Goal: Task Accomplishment & Management: Manage account settings

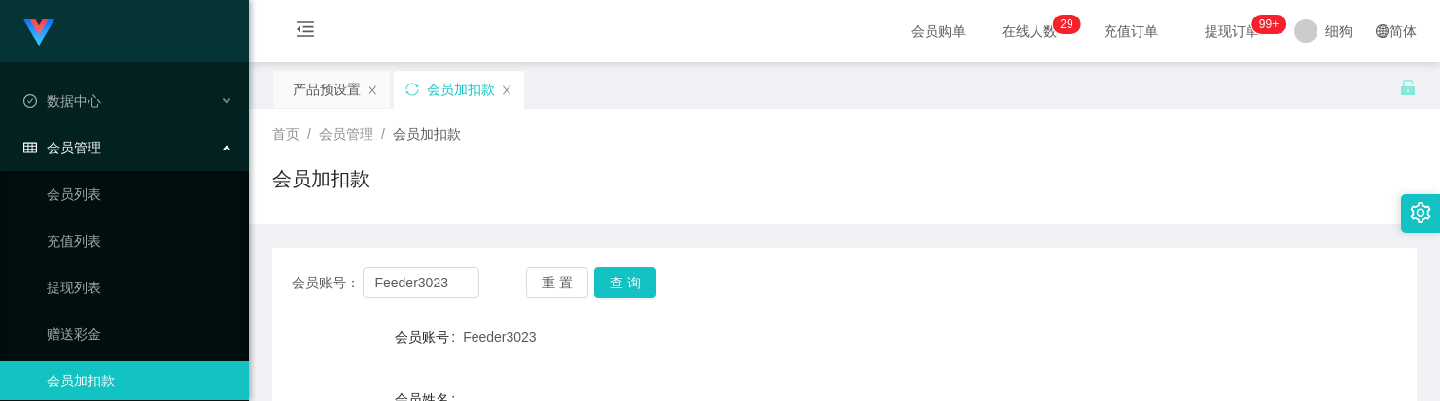
click at [256, 62] on main "关闭左侧 关闭右侧 关闭其它 刷新页面 产品预设置 会员加扣款 首页 / 会员管理 / 会员加扣款 / 会员加扣款 会员账号： Feeder3023 重 置 …" at bounding box center [844, 386] width 1191 height 648
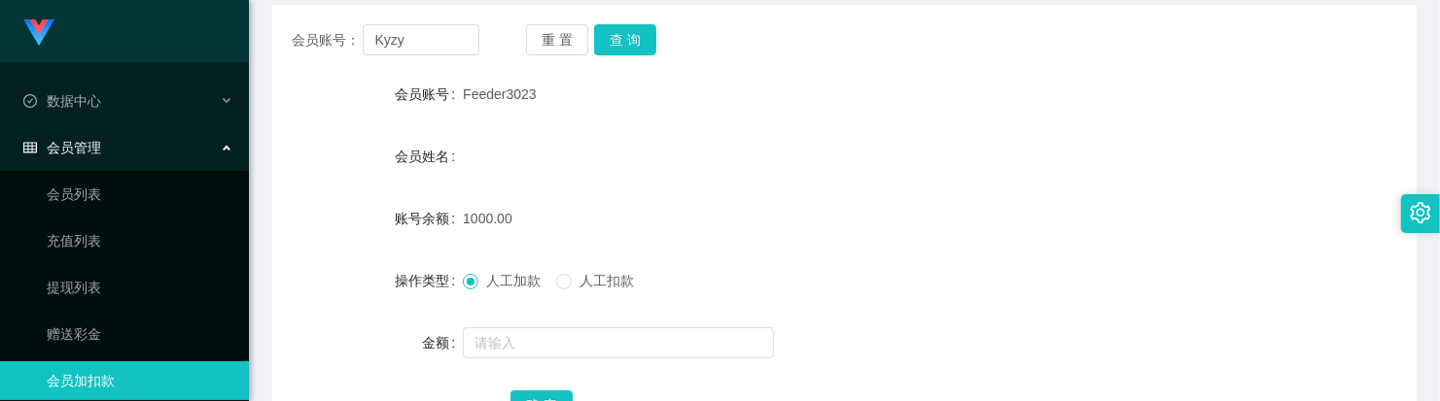
type input "Kyzy"
click at [646, 54] on div "会员账号： Kyzy 重 置 查 询 会员账号 Feeder3023 会员姓名 账号余额 1000.00 操作类型 人工加款 人工扣款 金额 确 定" at bounding box center [844, 236] width 1144 height 463
click at [642, 49] on button "查 询" at bounding box center [625, 39] width 62 height 31
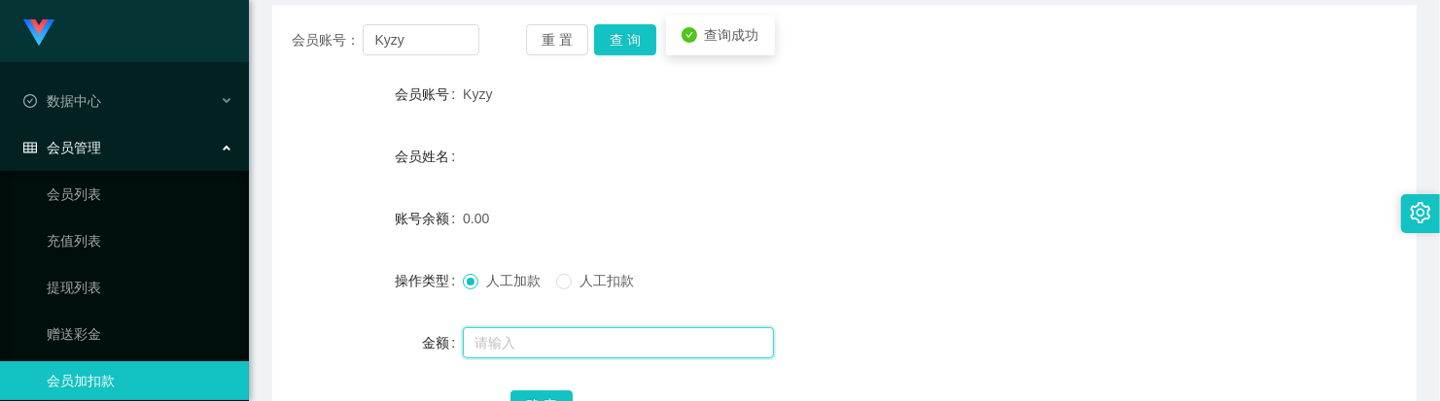
click at [528, 330] on input "text" at bounding box center [618, 343] width 311 height 31
click at [545, 347] on input "text" at bounding box center [618, 343] width 311 height 31
type input "100"
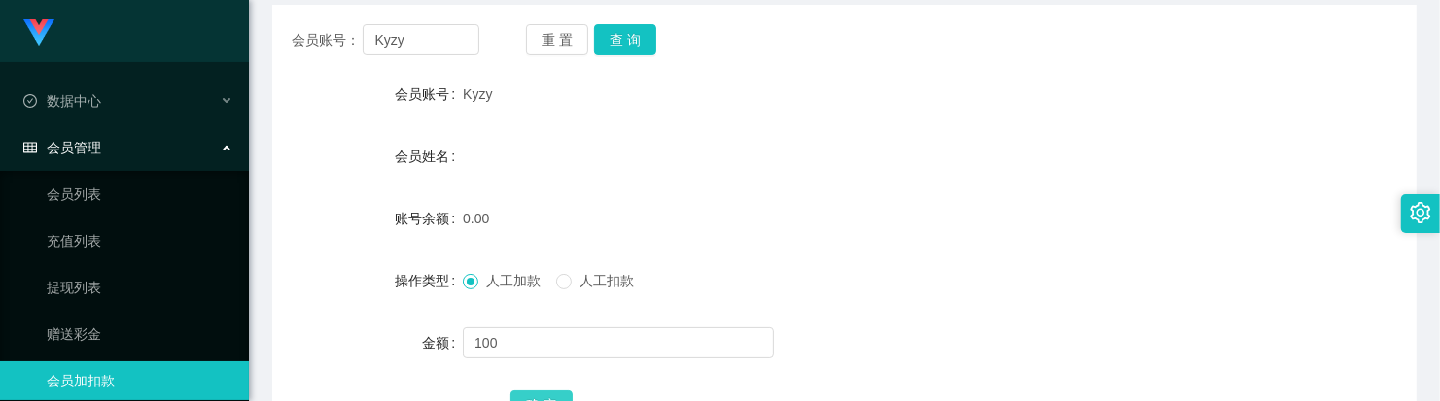
click at [549, 400] on button "确 定" at bounding box center [541, 406] width 62 height 31
click at [863, 119] on form "会员账号 Kyzy 会员姓名 账号余额 100.00 操作类型 人工加款 人工扣款 金额 确 定" at bounding box center [844, 250] width 1144 height 350
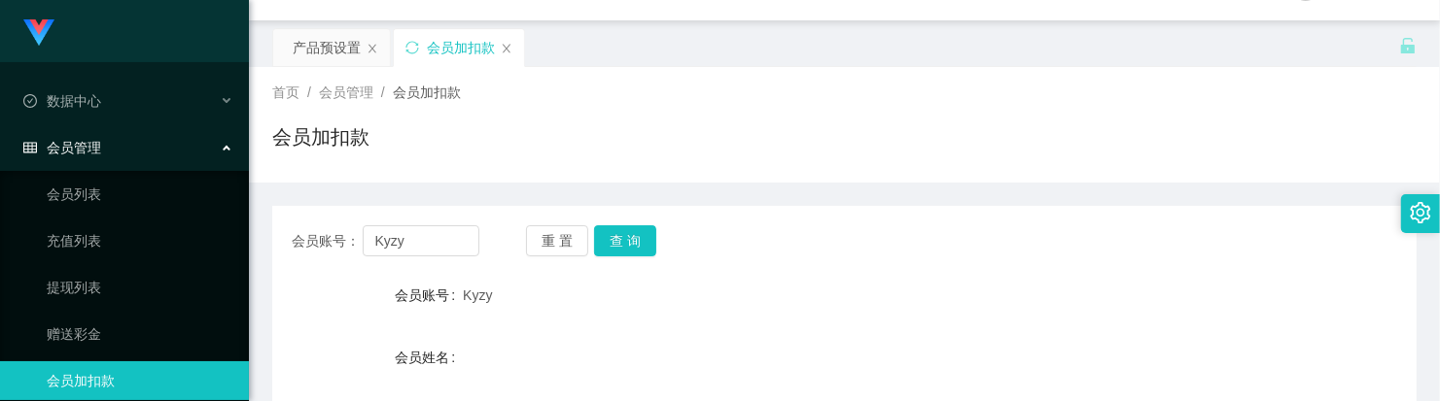
scroll to position [0, 0]
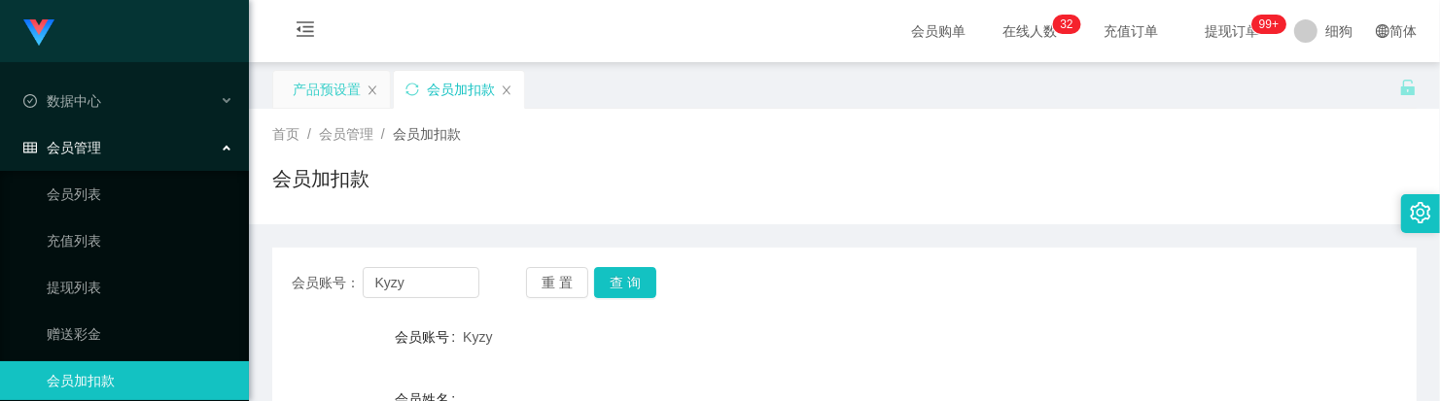
click at [343, 93] on div "产品预设置" at bounding box center [327, 89] width 68 height 37
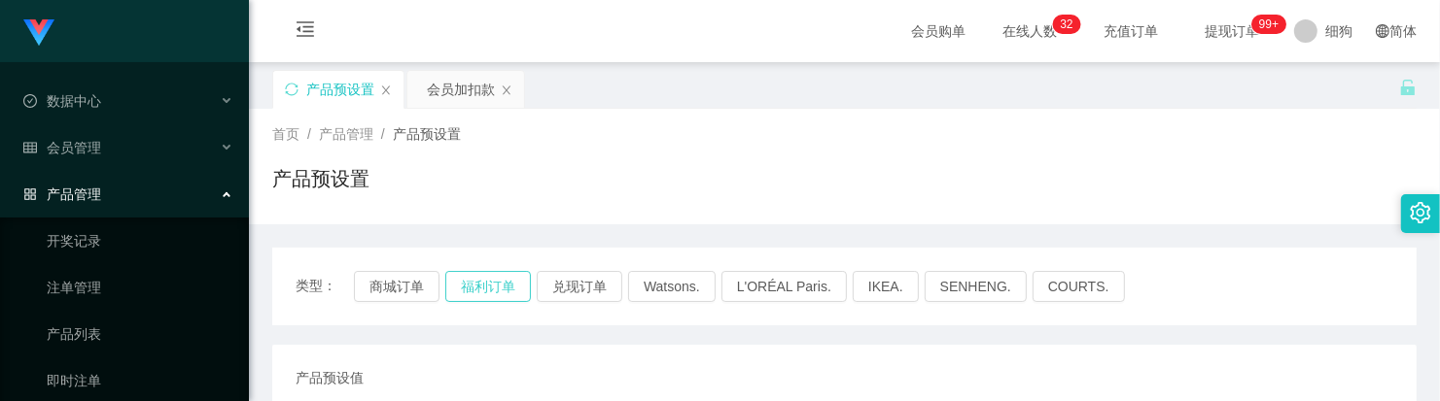
click at [478, 275] on button "福利订单" at bounding box center [488, 286] width 86 height 31
click at [449, 87] on div "会员加扣款" at bounding box center [461, 89] width 68 height 37
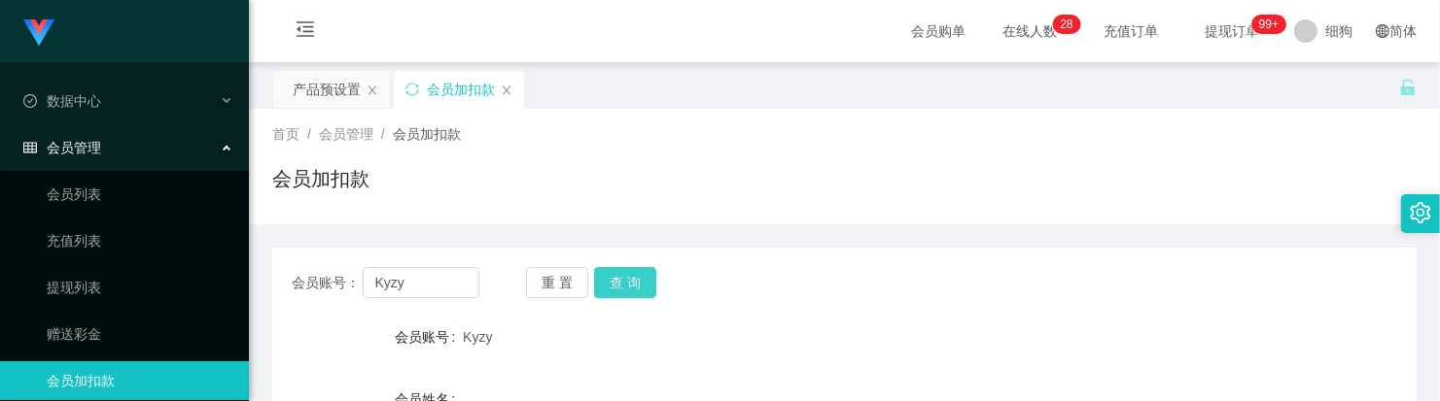
click at [596, 285] on button "查 询" at bounding box center [625, 282] width 62 height 31
click at [613, 284] on button "查 询" at bounding box center [625, 282] width 62 height 31
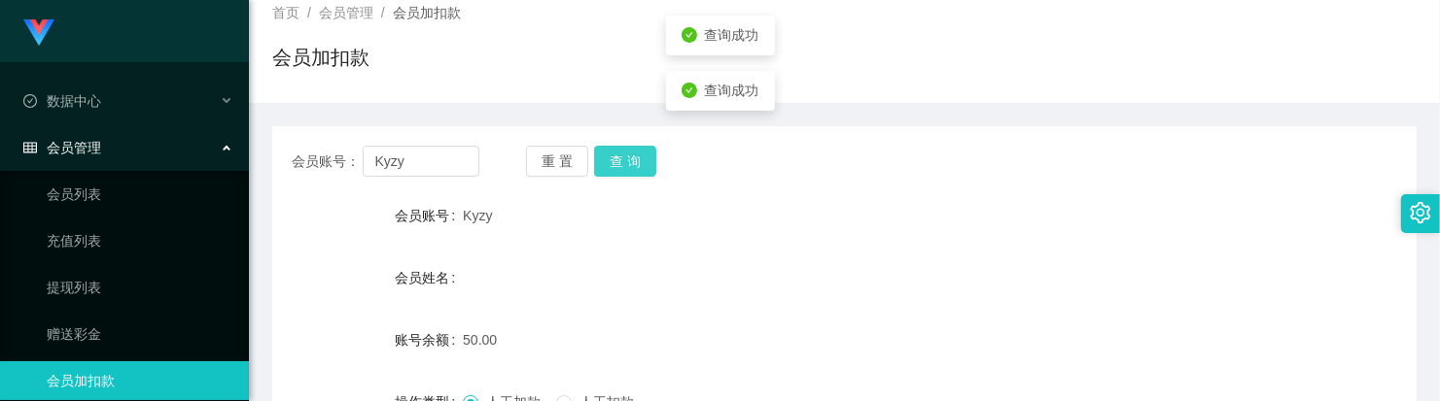
scroll to position [243, 0]
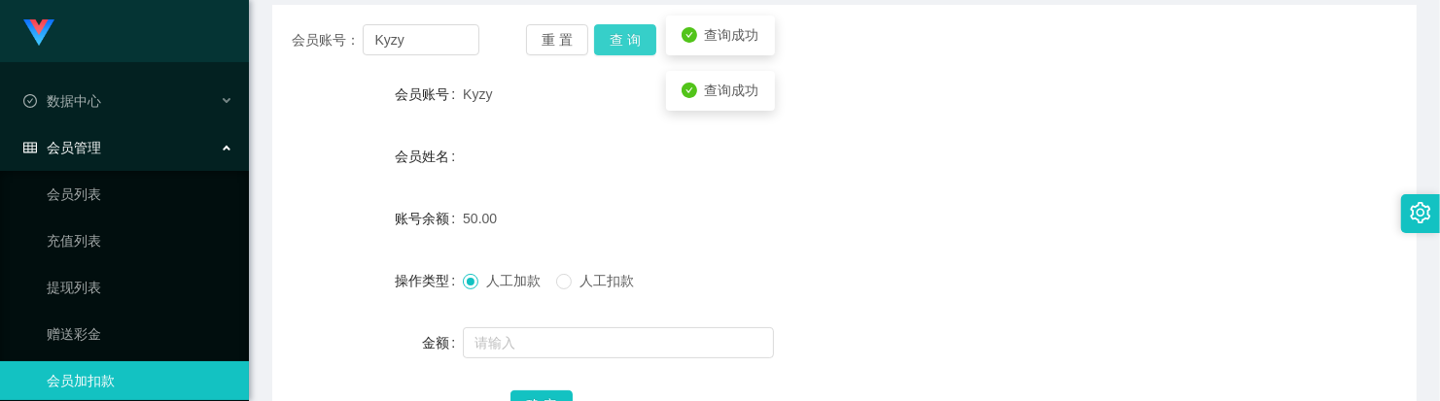
click at [617, 40] on button "查 询" at bounding box center [625, 39] width 62 height 31
click at [629, 50] on button "查 询" at bounding box center [625, 39] width 62 height 31
click at [637, 42] on button "查 询" at bounding box center [625, 39] width 62 height 31
drag, startPoint x: 643, startPoint y: 41, endPoint x: 617, endPoint y: 35, distance: 25.9
click at [643, 41] on button "查 询" at bounding box center [625, 39] width 62 height 31
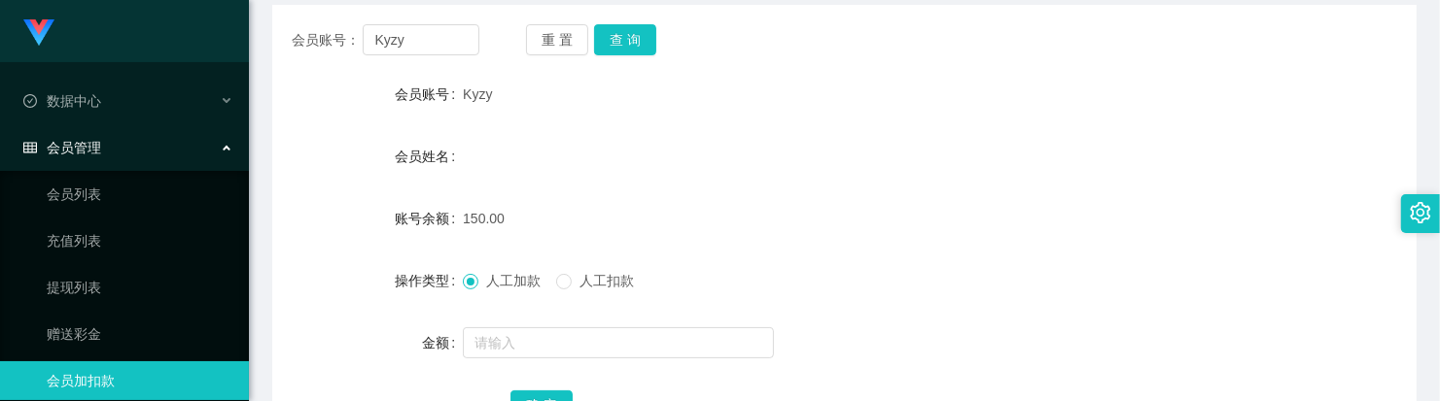
drag, startPoint x: 588, startPoint y: 283, endPoint x: 585, endPoint y: 317, distance: 34.1
click at [588, 283] on span "人工扣款" at bounding box center [607, 281] width 70 height 16
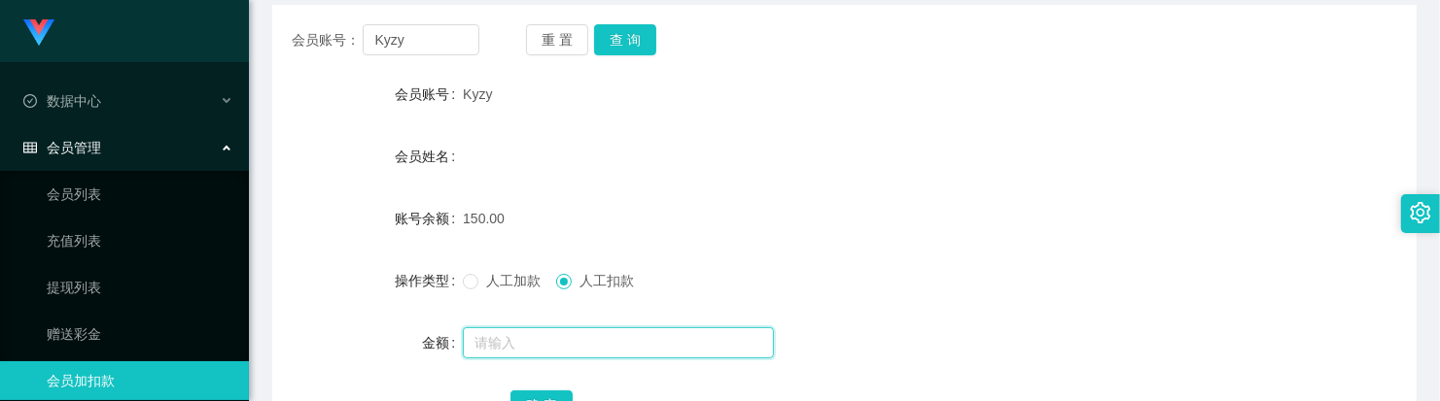
click at [585, 329] on input "text" at bounding box center [618, 343] width 311 height 31
type input "150"
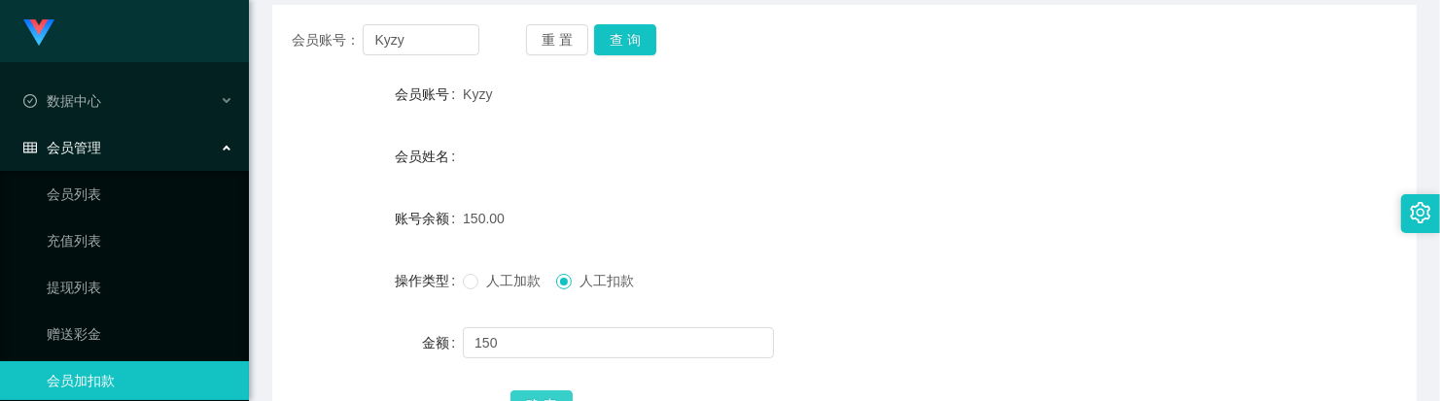
click at [561, 396] on button "确 定" at bounding box center [541, 406] width 62 height 31
drag, startPoint x: 437, startPoint y: 49, endPoint x: 228, endPoint y: 36, distance: 209.4
click at [228, 36] on section "Jingdong工作台代理端 数据中心 会员管理 会员列表 充值列表 提现列表 赠送彩金 会员加扣款 会员加减打码量 产品管理 开奖记录 注单管理 产品列表 …" at bounding box center [720, 157] width 1440 height 801
paste input "LIZI256"
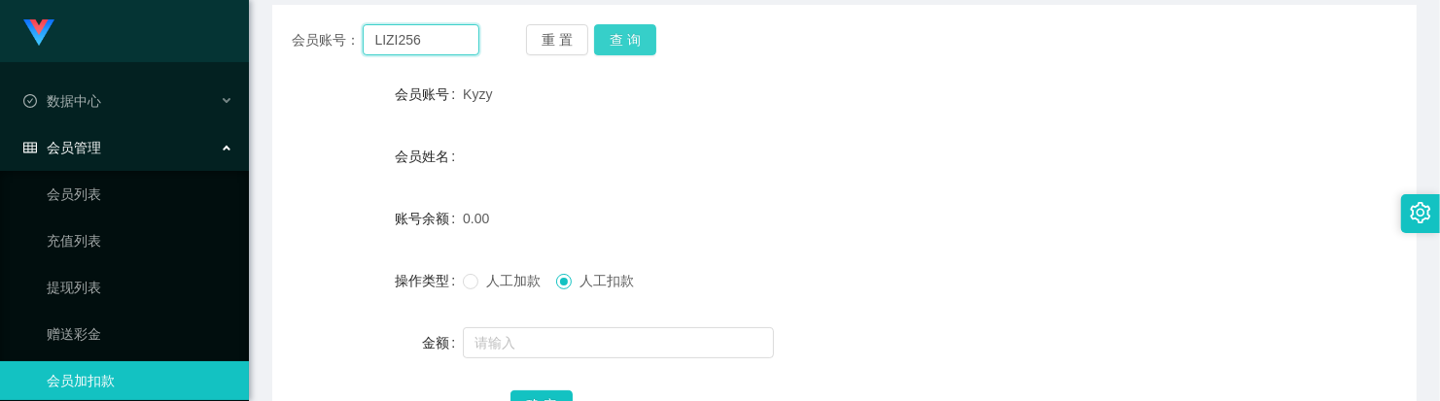
type input "LIZI256"
click at [598, 45] on button "查 询" at bounding box center [625, 39] width 62 height 31
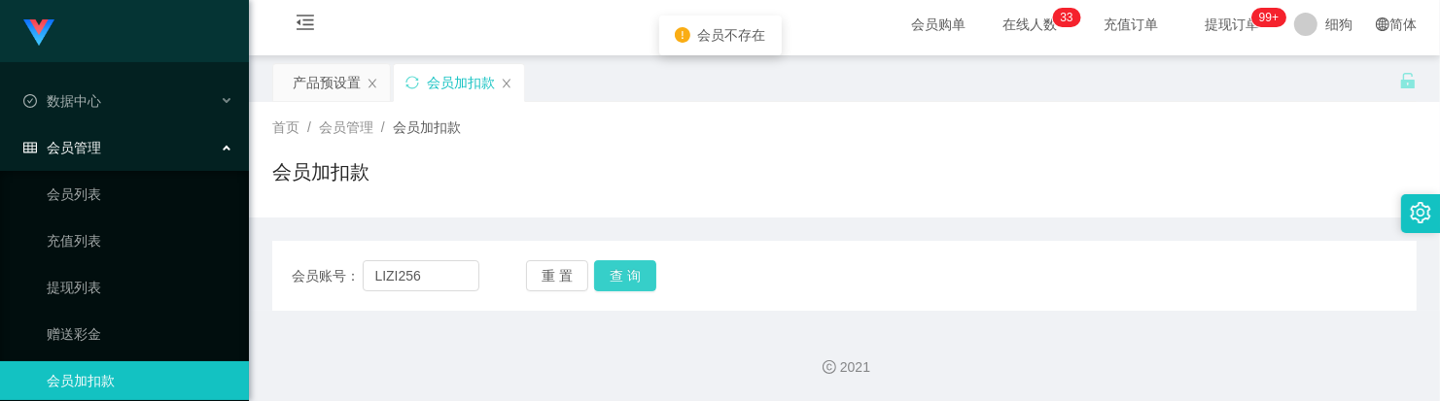
scroll to position [6, 0]
click at [609, 258] on div "会员账号： LIZI256 重 置 查 询 会员账号 Kyzy 会员姓名 账号余额 0.00 操作类型 人工加款 人工扣款 金额 确 定" at bounding box center [844, 277] width 1144 height 70
click at [628, 274] on button "查 询" at bounding box center [625, 276] width 62 height 31
click at [1327, 27] on span "细狗" at bounding box center [1338, 25] width 27 height 62
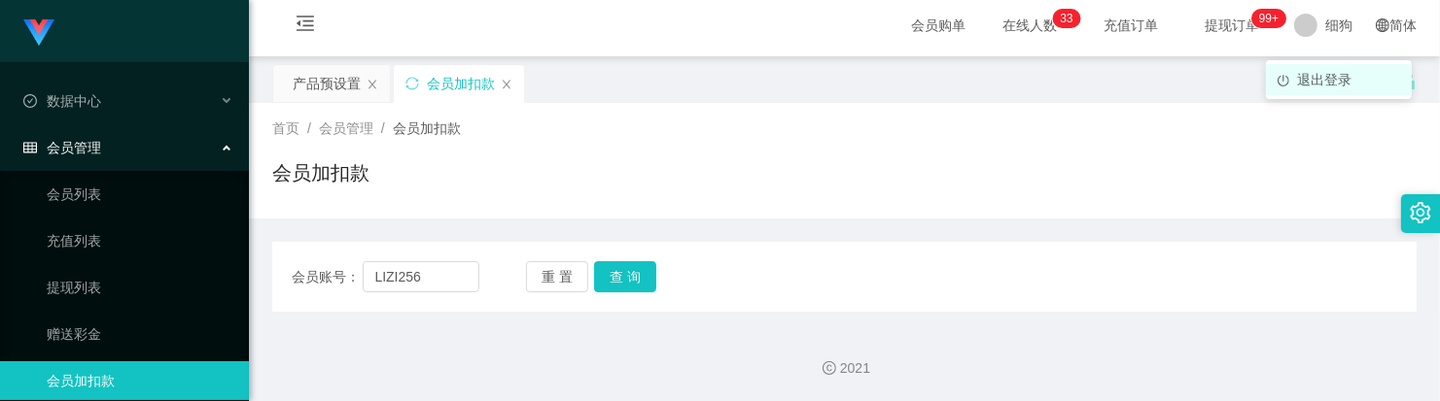
click at [1323, 72] on span "退出登录" at bounding box center [1324, 80] width 54 height 16
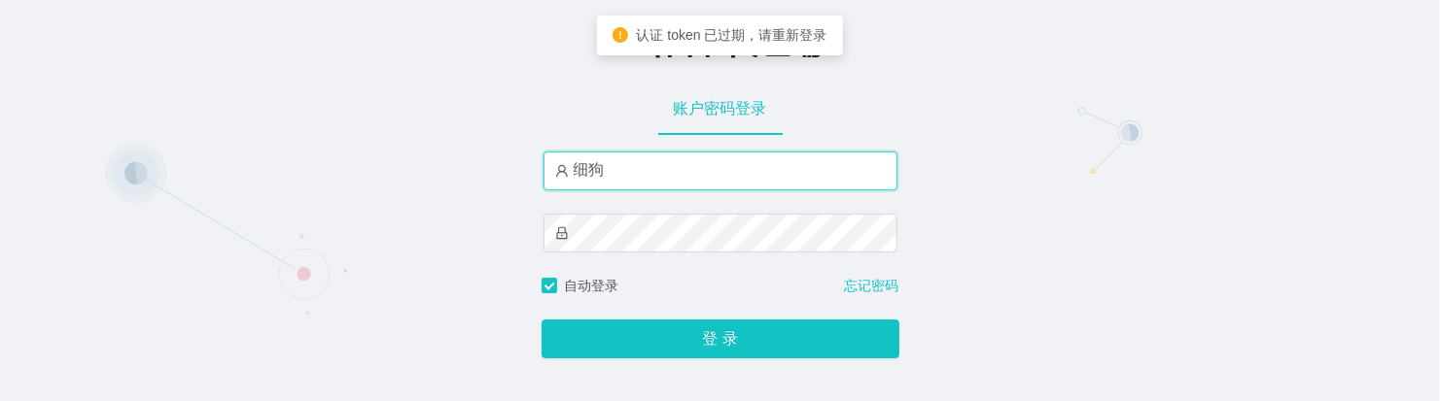
click at [744, 176] on input "细狗" at bounding box center [720, 171] width 354 height 39
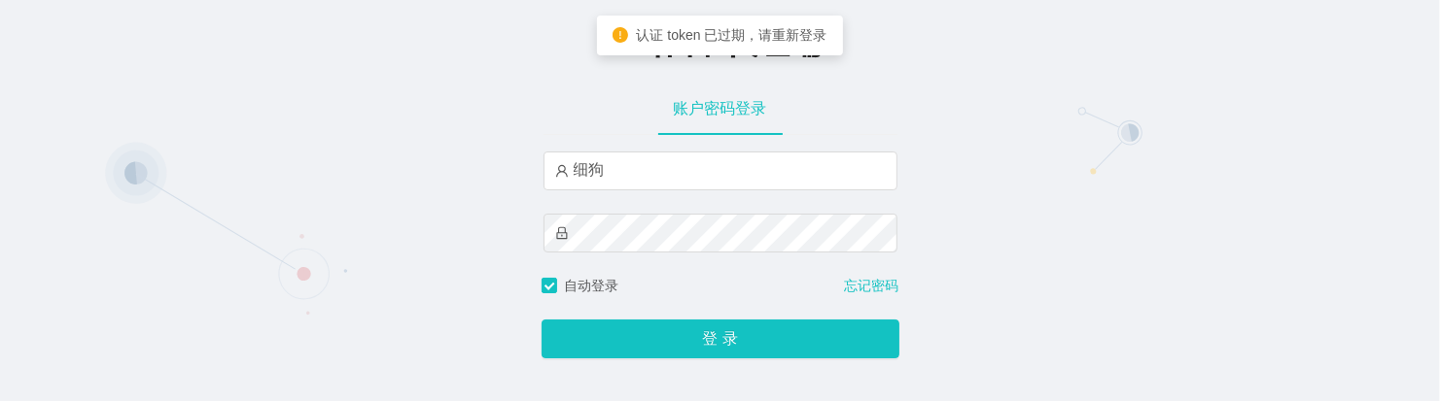
click at [1007, 207] on div "工作台-代理端 账户密码登录 细狗 自动登录 忘记密码 登 录" at bounding box center [720, 191] width 1440 height 382
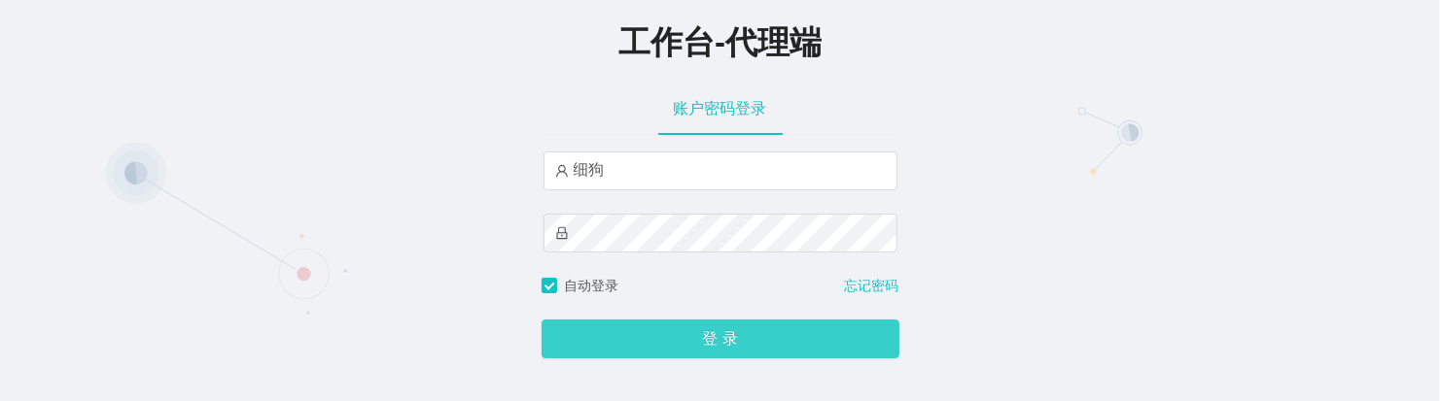
click at [714, 331] on button "登 录" at bounding box center [720, 339] width 358 height 39
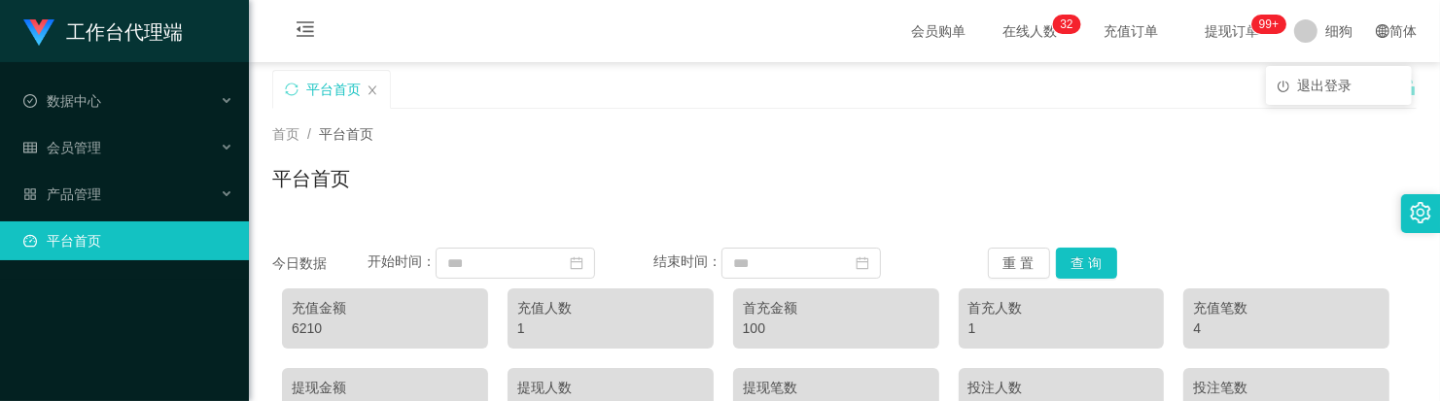
drag, startPoint x: 1328, startPoint y: 34, endPoint x: 1225, endPoint y: 63, distance: 107.1
click at [1225, 63] on main "关闭左侧 关闭右侧 关闭其它 刷新页面 平台首页 首页 / 平台首页 / 平台首页 今日数据 开始时间： 结束时间： 重 置 查 询 充值金额 6210 充值…" at bounding box center [844, 387] width 1191 height 651
click at [1325, 39] on span "细狗" at bounding box center [1338, 31] width 27 height 62
click at [1234, 94] on div "平台首页" at bounding box center [835, 103] width 1127 height 67
click at [143, 186] on div "产品管理" at bounding box center [124, 194] width 249 height 39
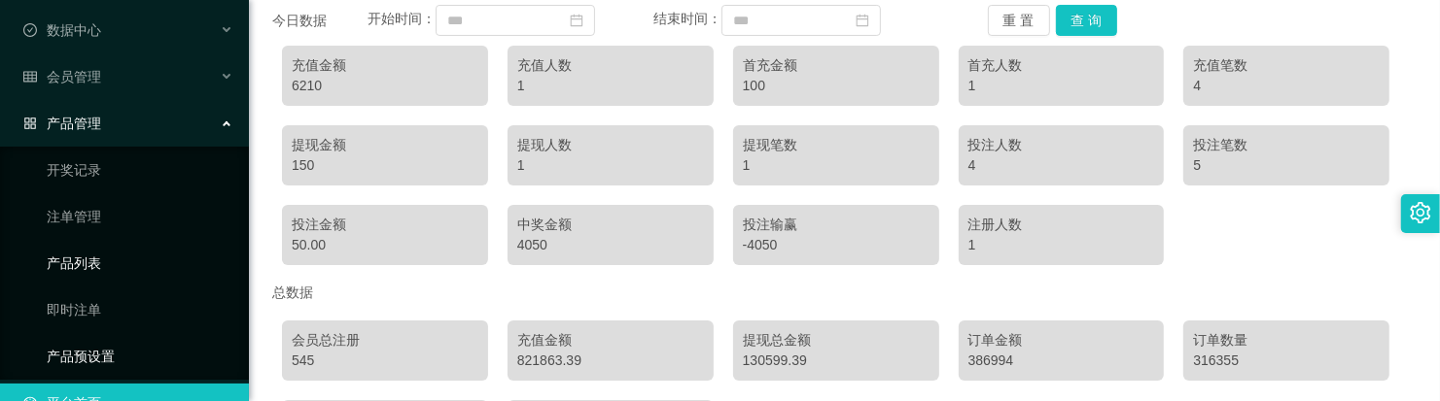
scroll to position [110, 0]
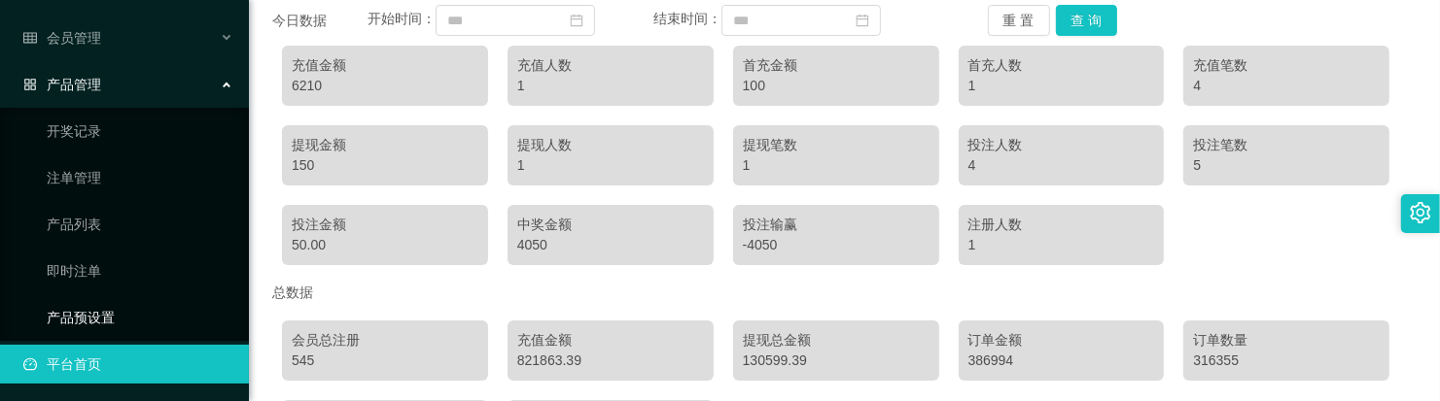
click at [119, 304] on link "产品预设置" at bounding box center [140, 317] width 187 height 39
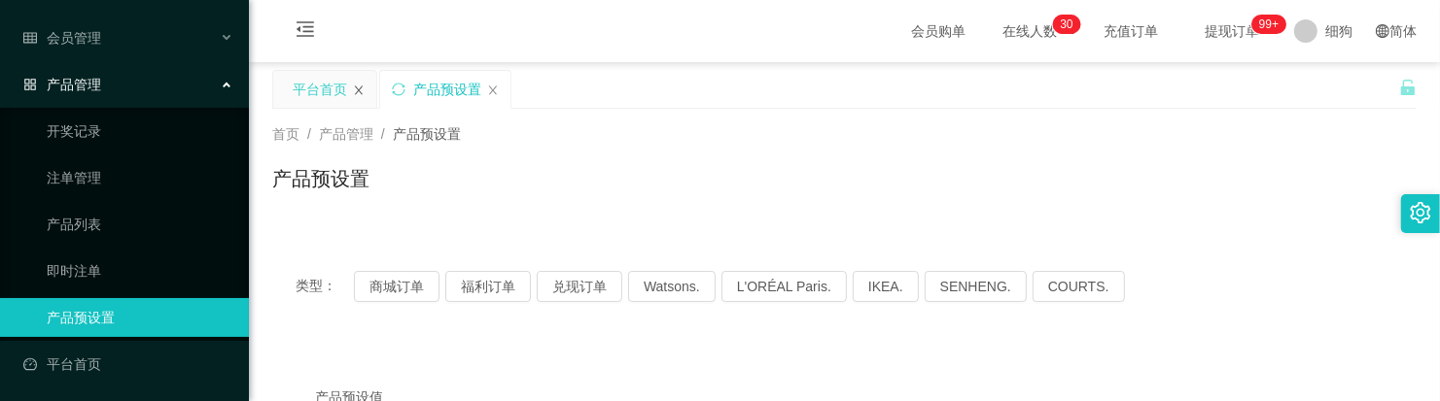
click at [361, 85] on icon "图标: close" at bounding box center [359, 91] width 12 height 12
click at [89, 86] on span "产品管理" at bounding box center [62, 85] width 78 height 16
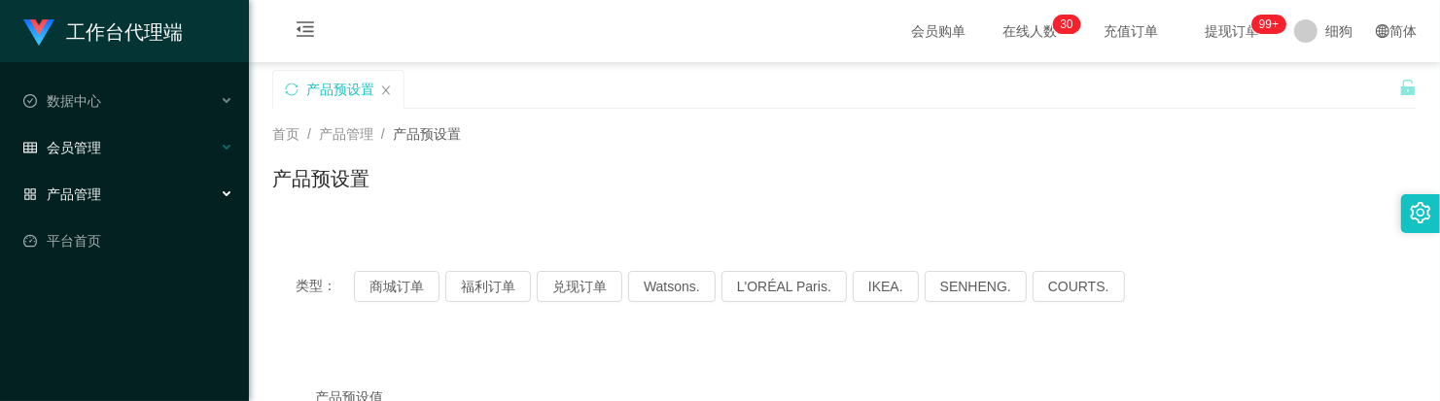
click at [100, 149] on div "会员管理" at bounding box center [124, 147] width 249 height 39
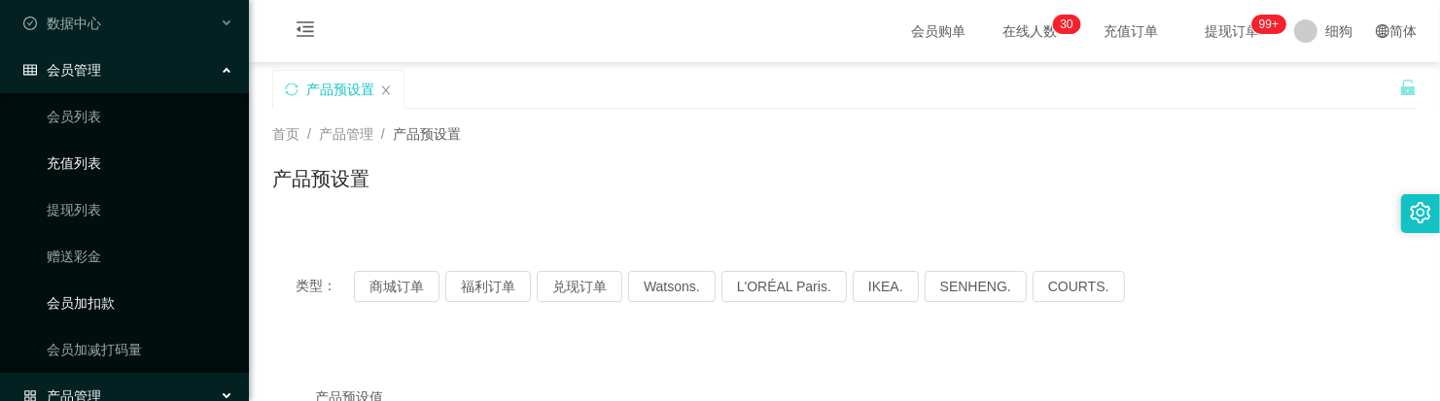
scroll to position [122, 0]
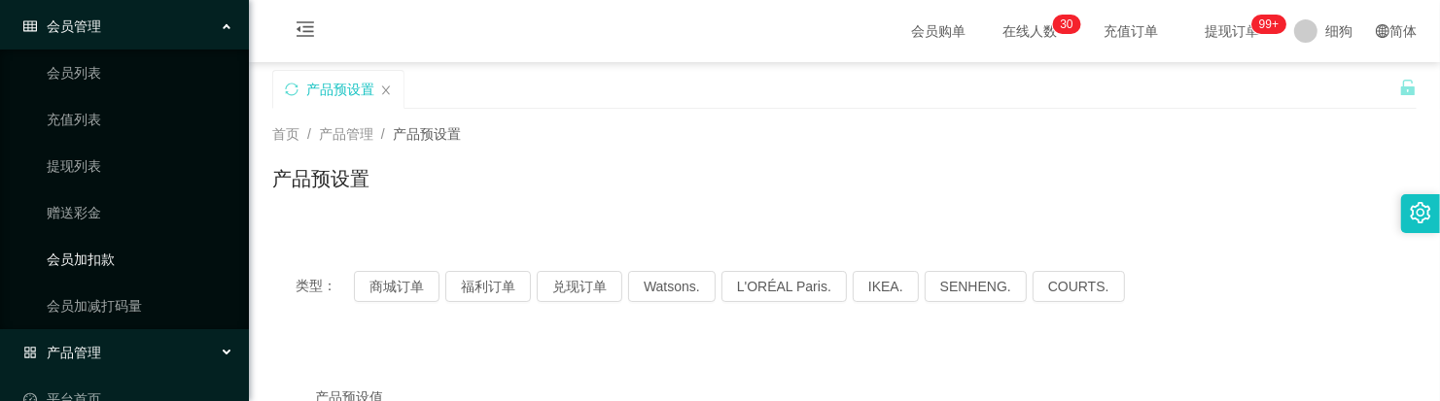
click at [137, 265] on link "会员加扣款" at bounding box center [140, 259] width 187 height 39
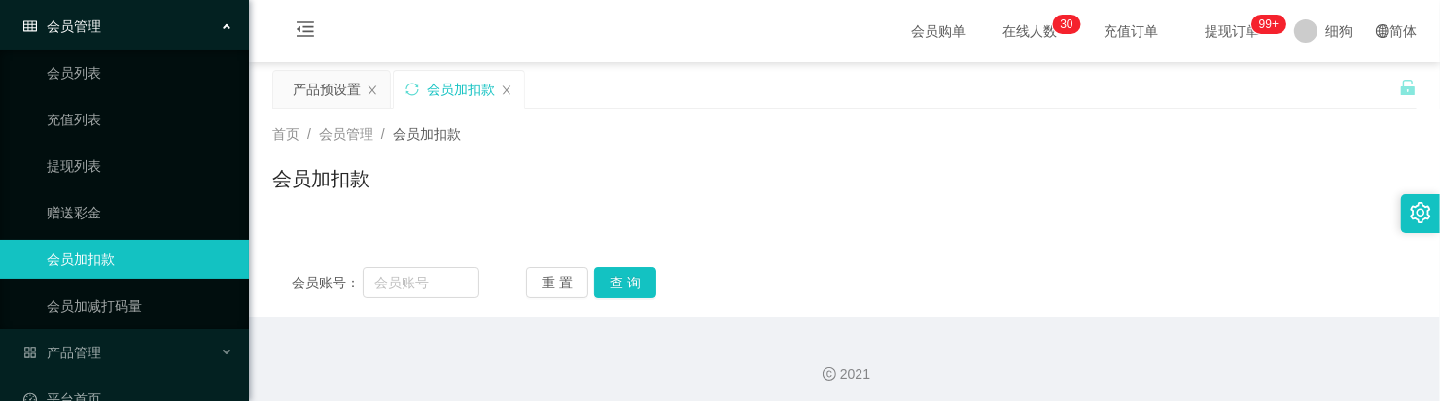
click at [763, 209] on div "会员加扣款" at bounding box center [844, 186] width 1144 height 45
click at [425, 279] on input "text" at bounding box center [421, 282] width 116 height 31
paste input "LIZI256"
type input "LIZI256"
click at [622, 280] on button "查 询" at bounding box center [625, 282] width 62 height 31
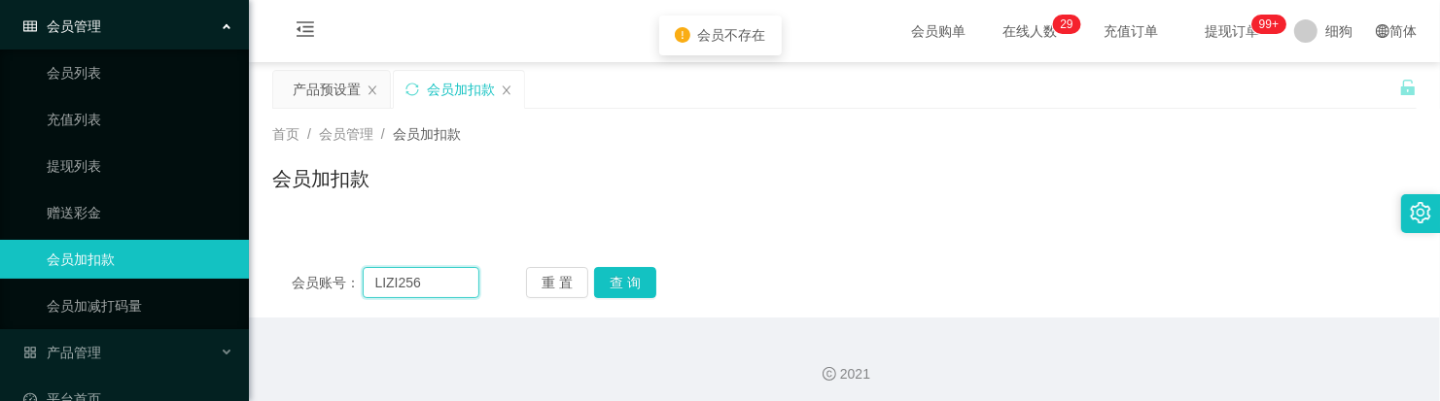
drag, startPoint x: 448, startPoint y: 273, endPoint x: 240, endPoint y: 269, distance: 208.1
click at [240, 269] on section "工作台代理端 数据中心 会员管理 会员列表 充值列表 提现列表 赠送彩金 会员加扣款 会员加减打码量 产品管理 开奖记录 注单管理 产品列表 即时注单 产品预…" at bounding box center [720, 204] width 1440 height 408
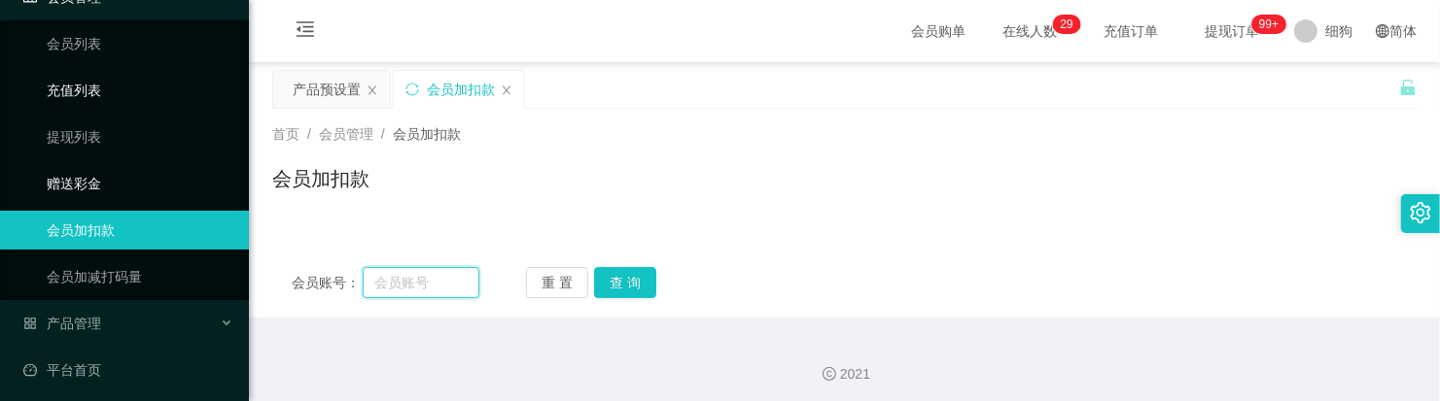
scroll to position [157, 0]
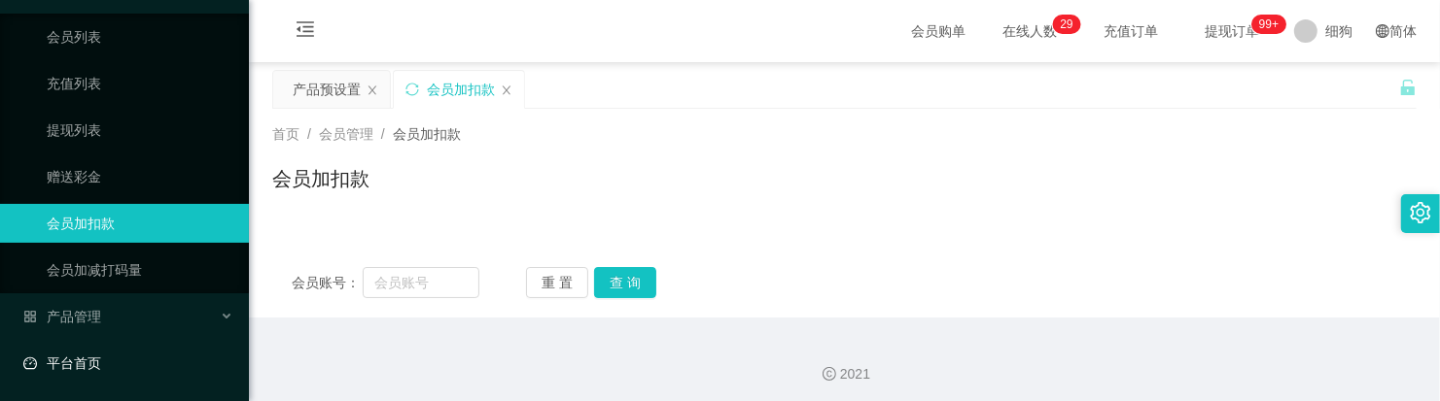
click at [99, 347] on link "平台首页" at bounding box center [128, 363] width 210 height 39
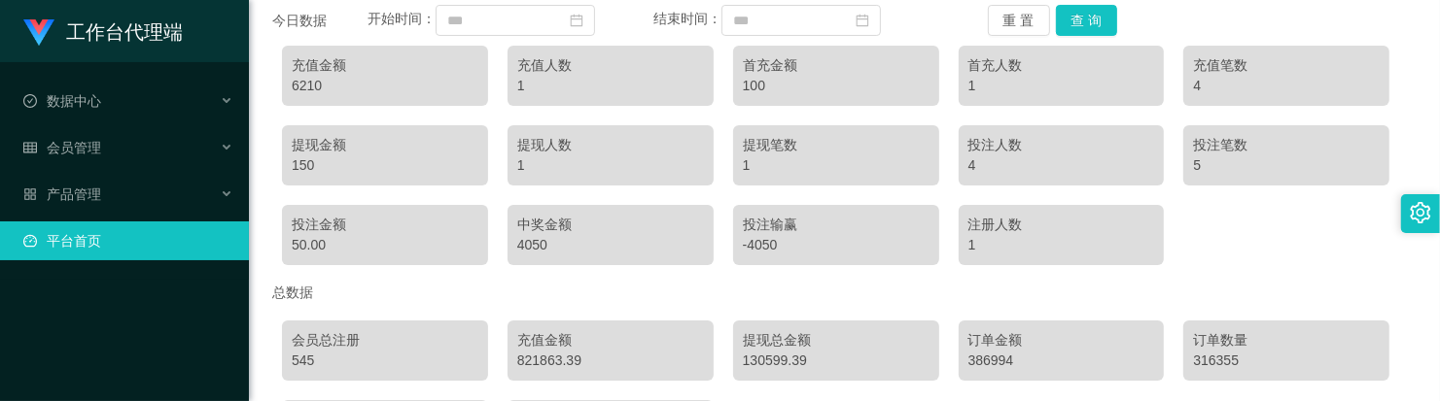
scroll to position [365, 0]
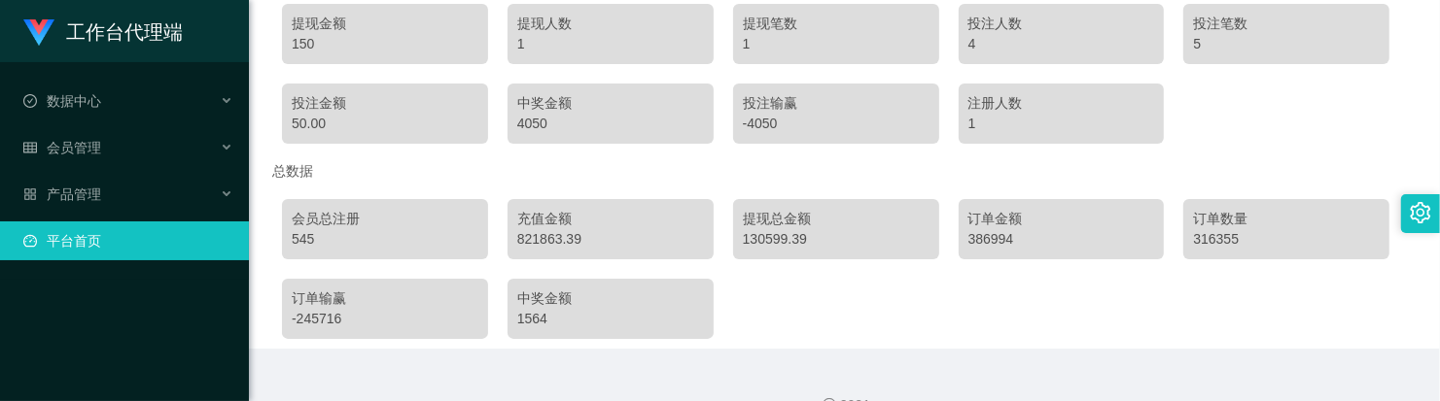
click at [813, 298] on div "会员总注册 545 充值金额 821863.39 提现总金额 130599.39 订单金额 386994 订单数量 316355 订单输赢 -245716 中…" at bounding box center [844, 269] width 1144 height 159
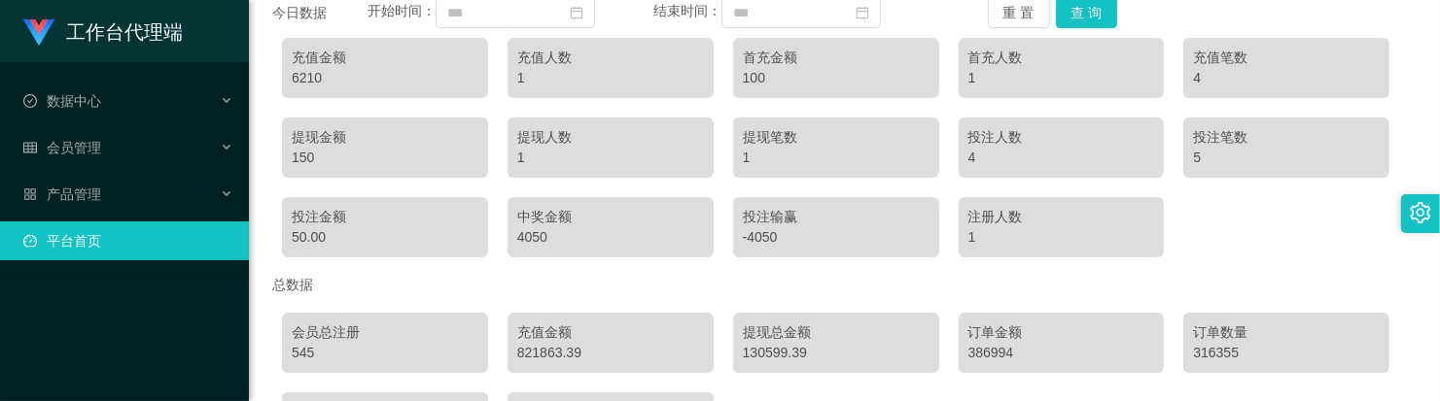
scroll to position [0, 0]
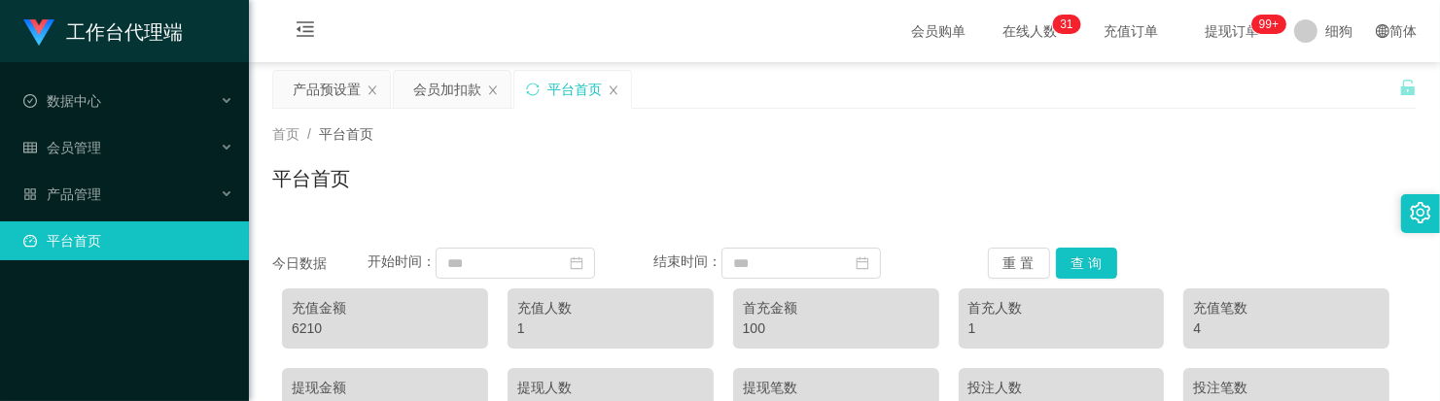
drag, startPoint x: 638, startPoint y: 146, endPoint x: 614, endPoint y: 133, distance: 26.5
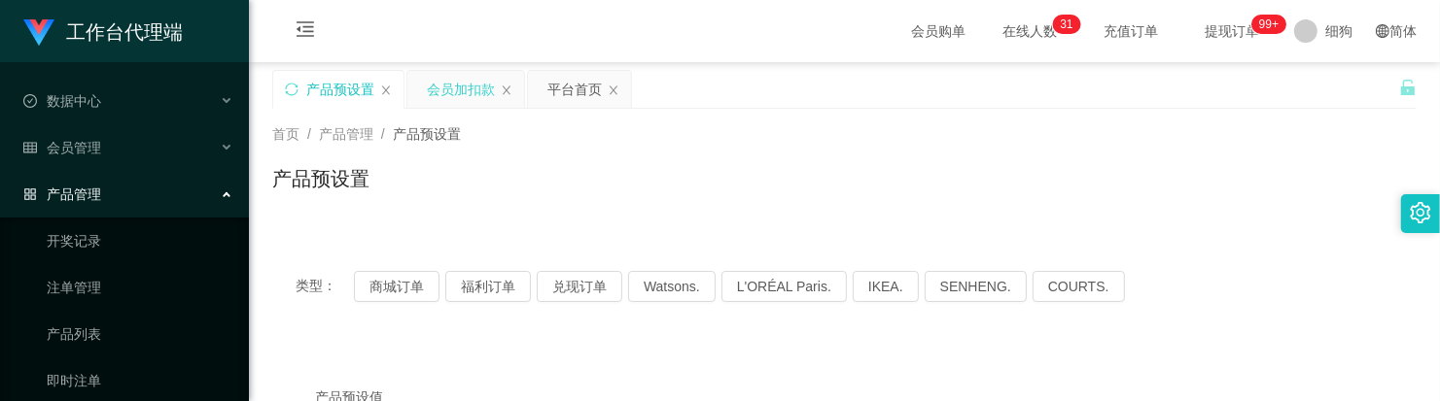
click at [450, 95] on div "会员加扣款" at bounding box center [461, 89] width 68 height 37
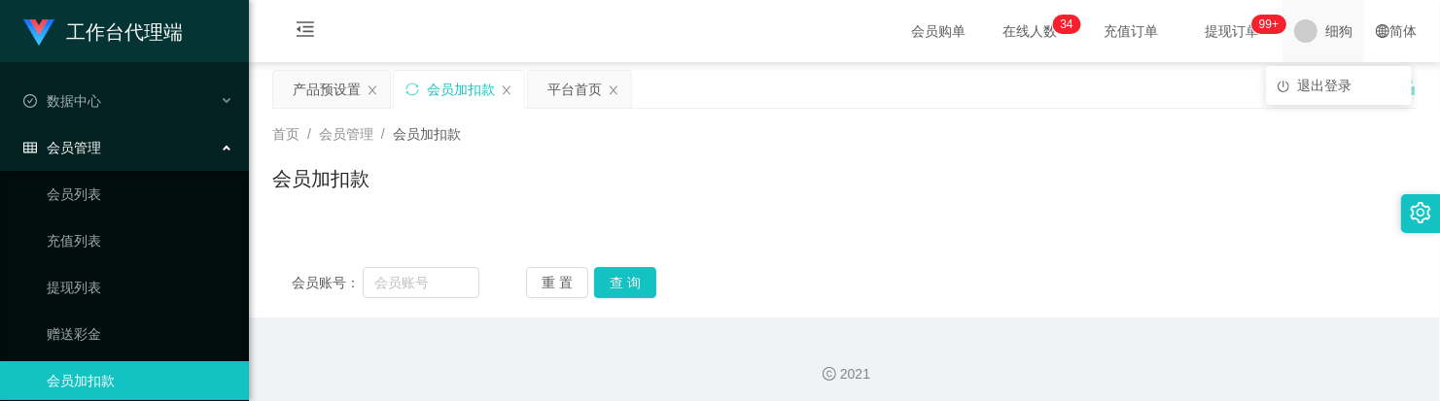
click at [1294, 39] on span at bounding box center [1305, 30] width 23 height 23
click at [1318, 83] on span "退出登录" at bounding box center [1324, 86] width 54 height 16
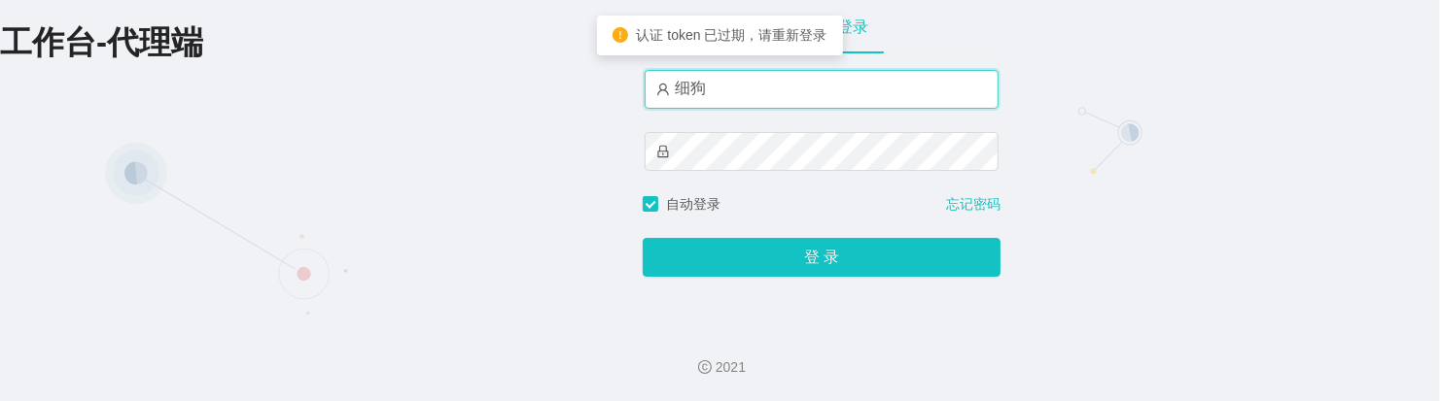
drag, startPoint x: 780, startPoint y: 92, endPoint x: 416, endPoint y: 63, distance: 364.7
click at [416, 63] on div "工作台-代理端 账户密码登录 细狗 自动登录 忘记密码 登 录" at bounding box center [720, 155] width 1440 height 311
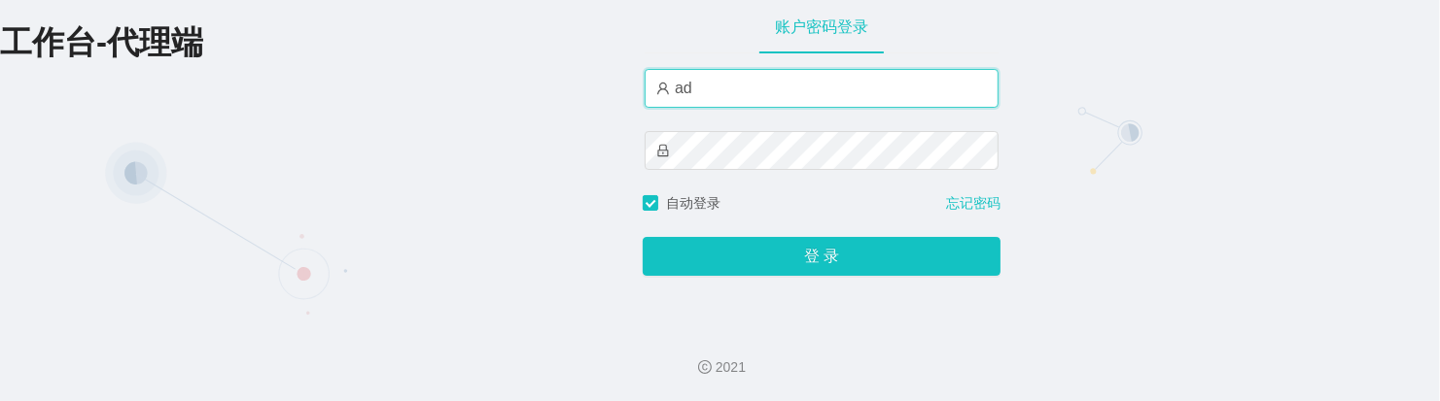
type input "a"
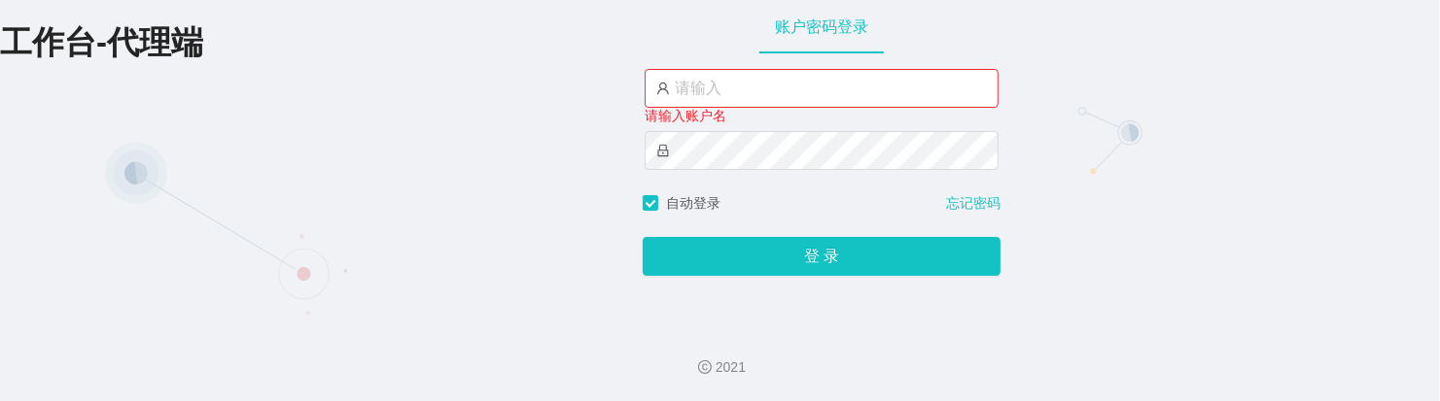
click at [707, 108] on div "请输入账户名" at bounding box center [821, 116] width 354 height 21
click at [730, 84] on input "text" at bounding box center [821, 88] width 354 height 39
paste input "admin"
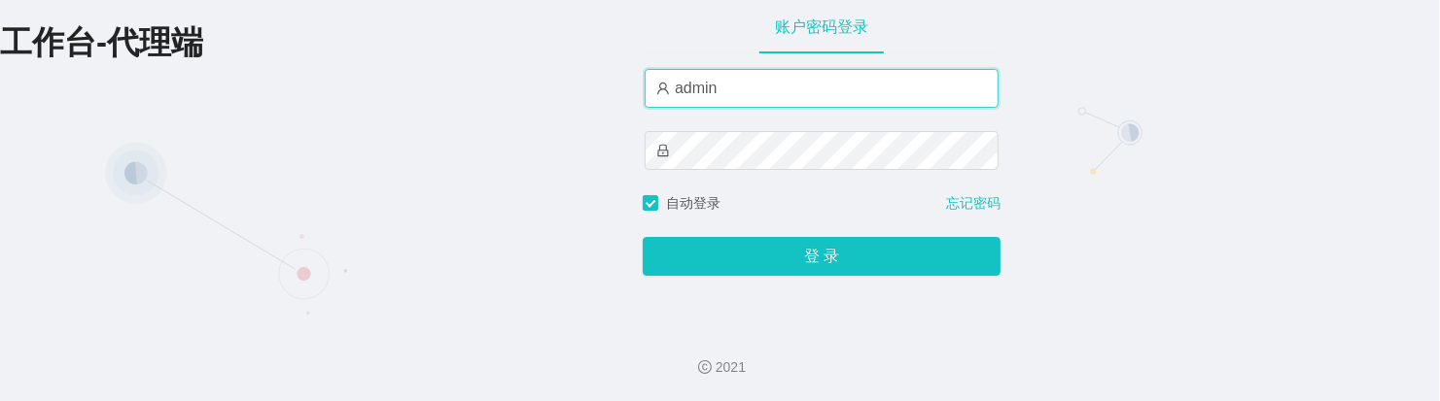
type input "admin"
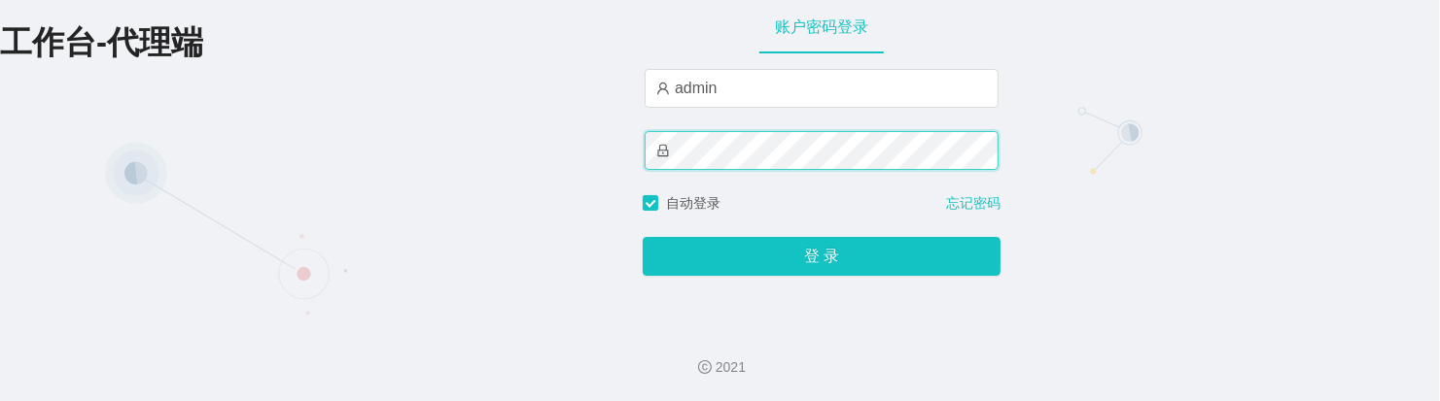
click at [555, 147] on div "工作台-代理端 账户密码登录 admin 自动登录 忘记密码 登 录" at bounding box center [720, 155] width 1440 height 311
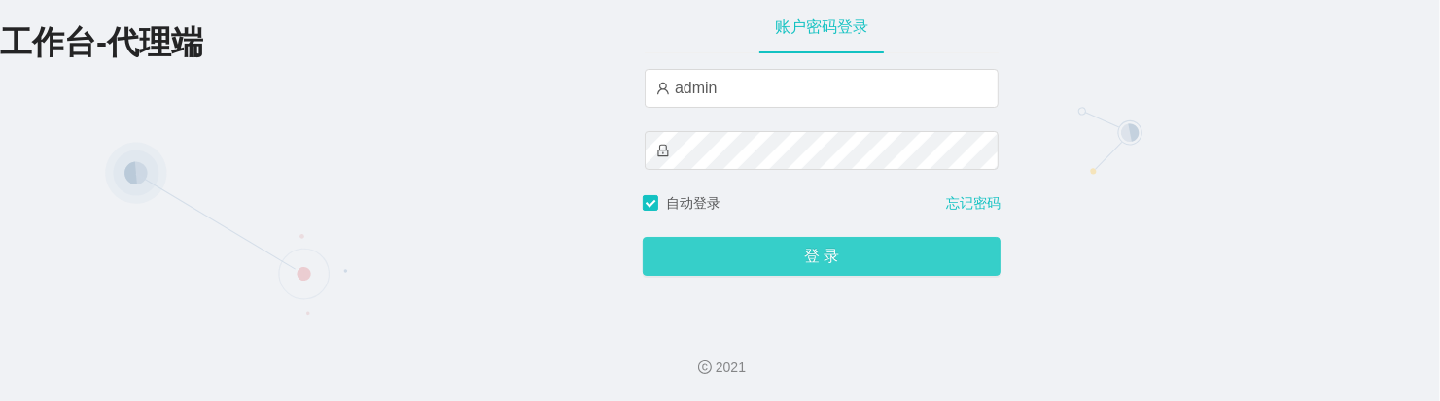
click at [734, 264] on button "登 录" at bounding box center [822, 256] width 358 height 39
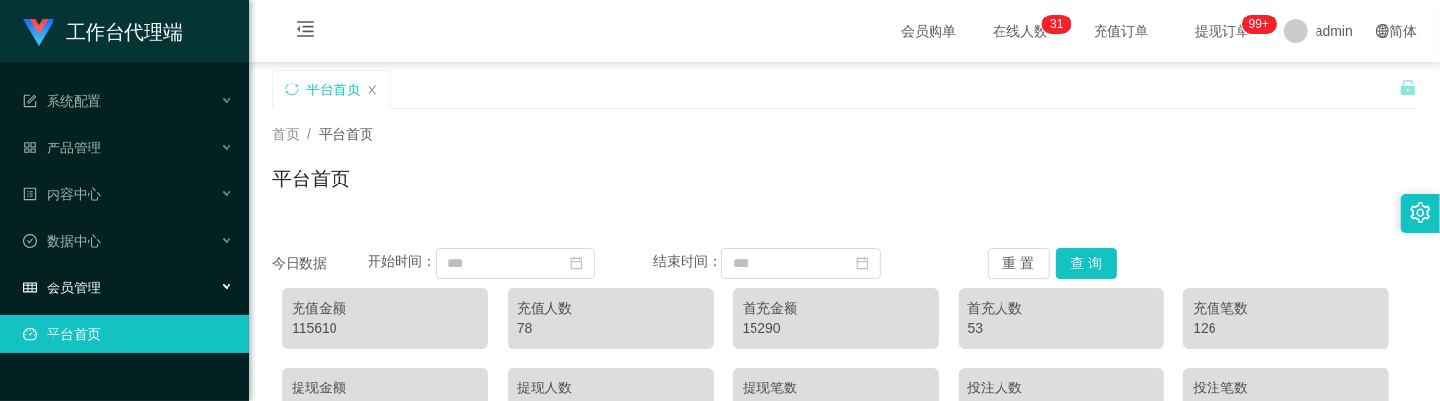
click at [126, 277] on div "会员管理" at bounding box center [124, 287] width 249 height 39
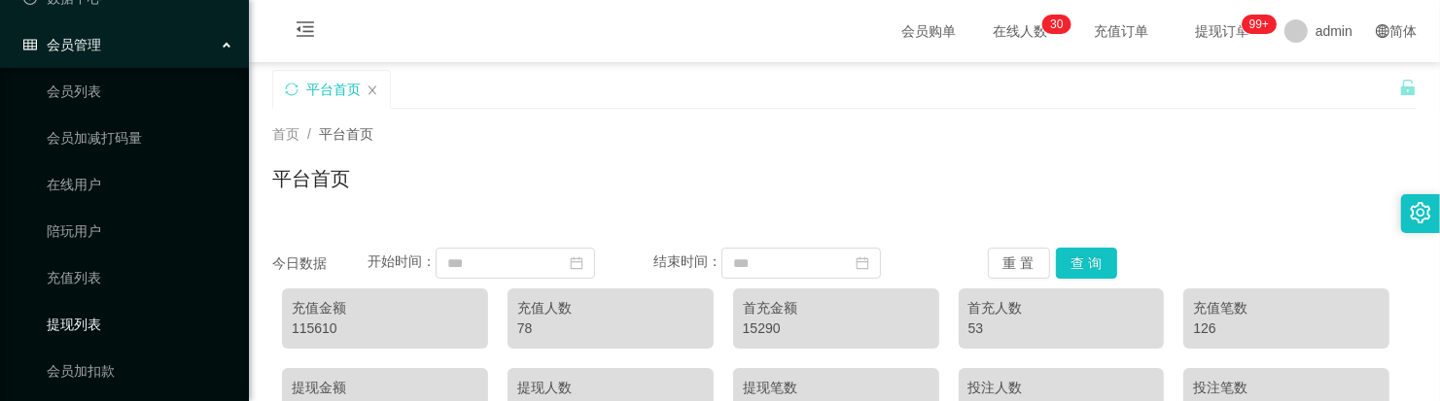
scroll to position [343, 0]
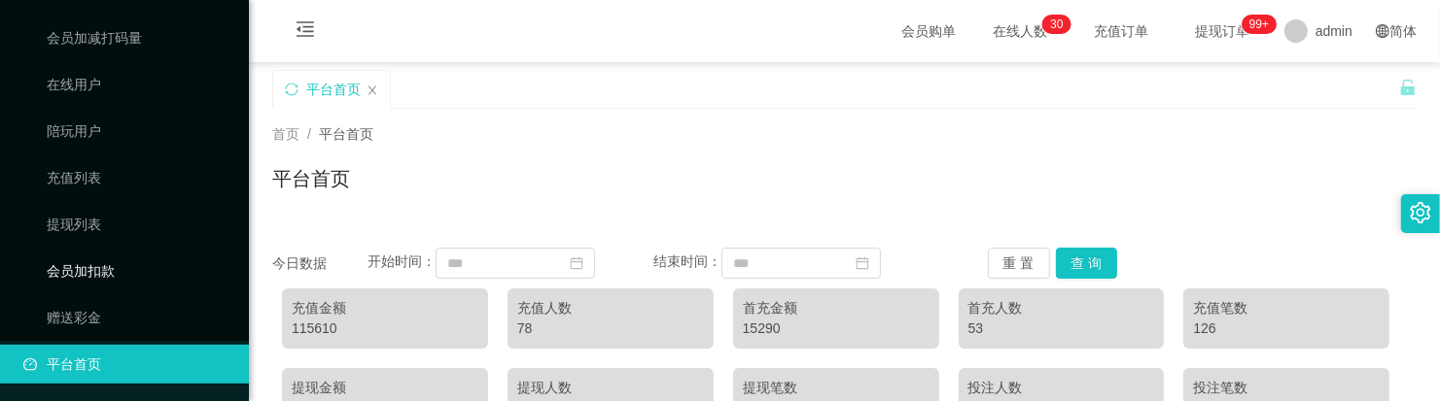
click at [128, 268] on link "会员加扣款" at bounding box center [140, 271] width 187 height 39
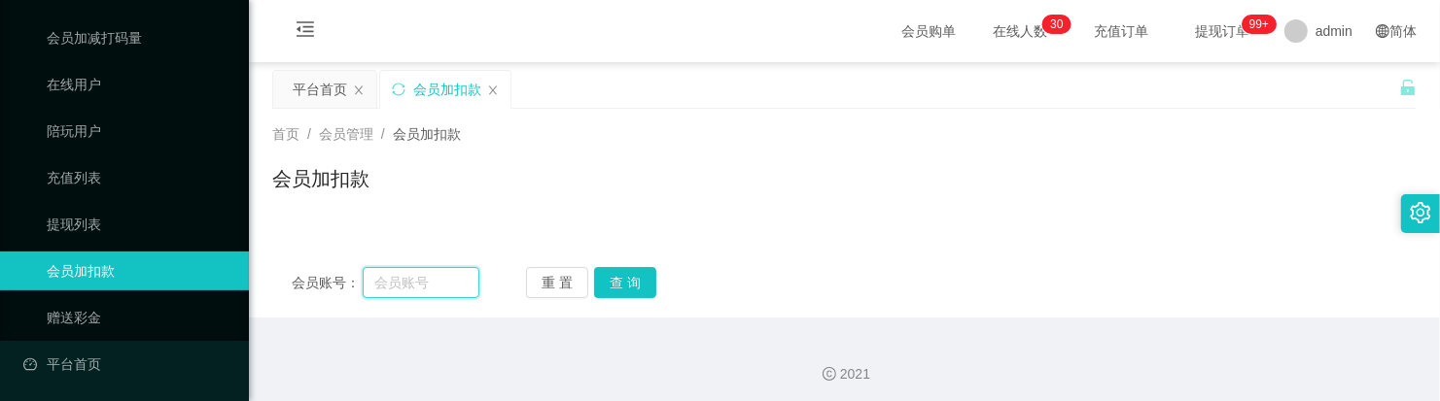
drag, startPoint x: 414, startPoint y: 272, endPoint x: 567, endPoint y: 294, distance: 154.1
click at [416, 273] on input "text" at bounding box center [421, 282] width 116 height 31
paste input "LIZI256"
type input "LIZI256"
click at [632, 285] on button "查 询" at bounding box center [625, 282] width 62 height 31
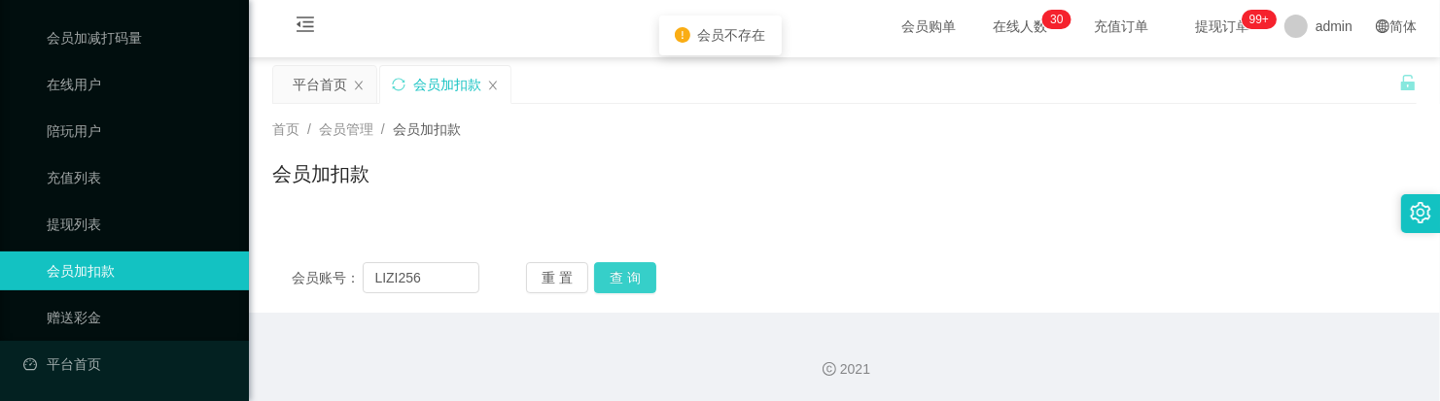
scroll to position [6, 0]
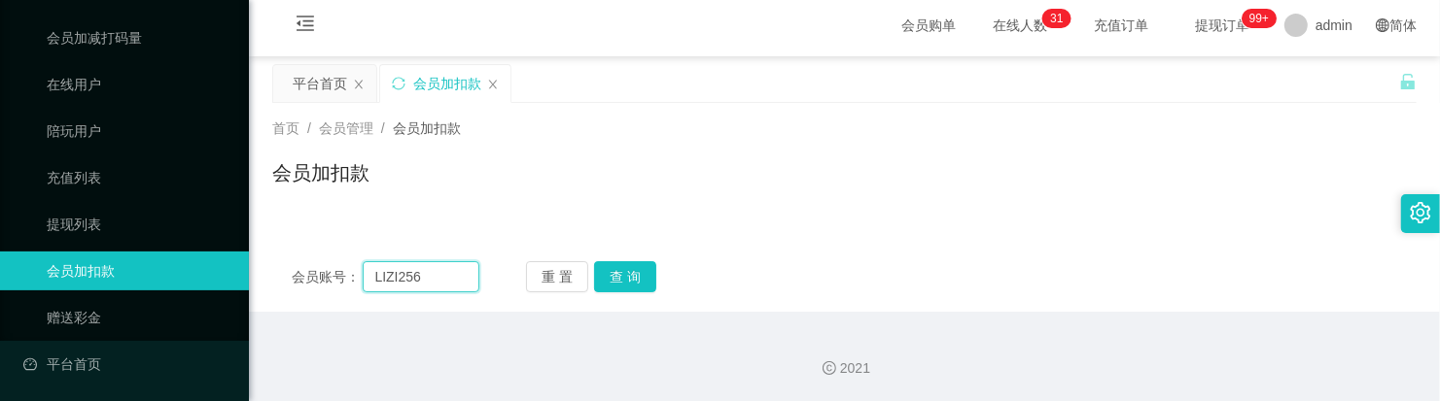
drag, startPoint x: 448, startPoint y: 270, endPoint x: 351, endPoint y: 272, distance: 97.2
click at [351, 272] on div "会员账号： LIZI256" at bounding box center [386, 276] width 188 height 31
click at [409, 273] on input "LIZI256" at bounding box center [421, 276] width 116 height 31
click at [448, 277] on input "LIZI256" at bounding box center [421, 276] width 116 height 31
drag, startPoint x: 449, startPoint y: 277, endPoint x: 343, endPoint y: 274, distance: 106.0
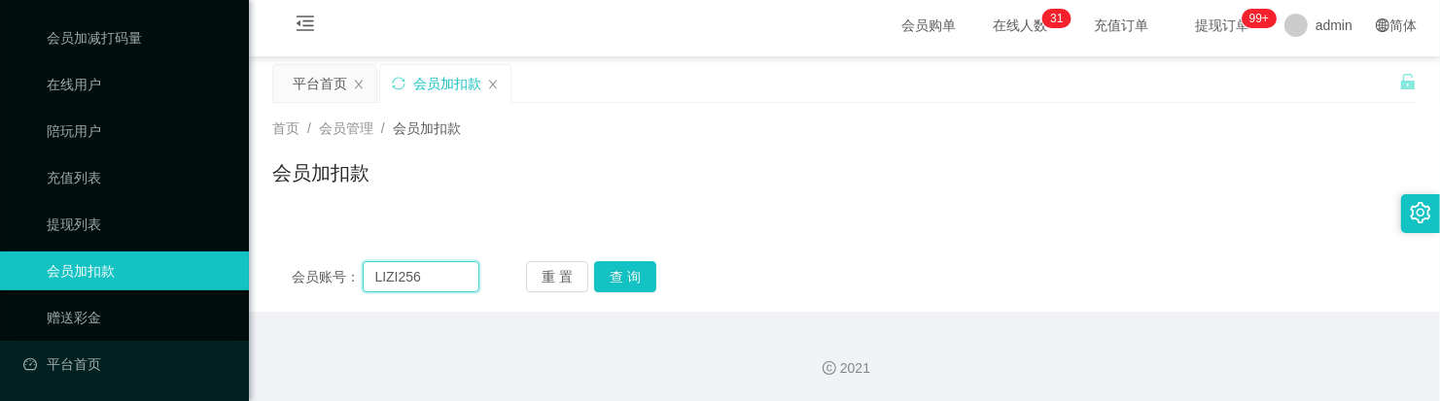
click at [343, 274] on div "会员账号： LIZI256" at bounding box center [386, 276] width 188 height 31
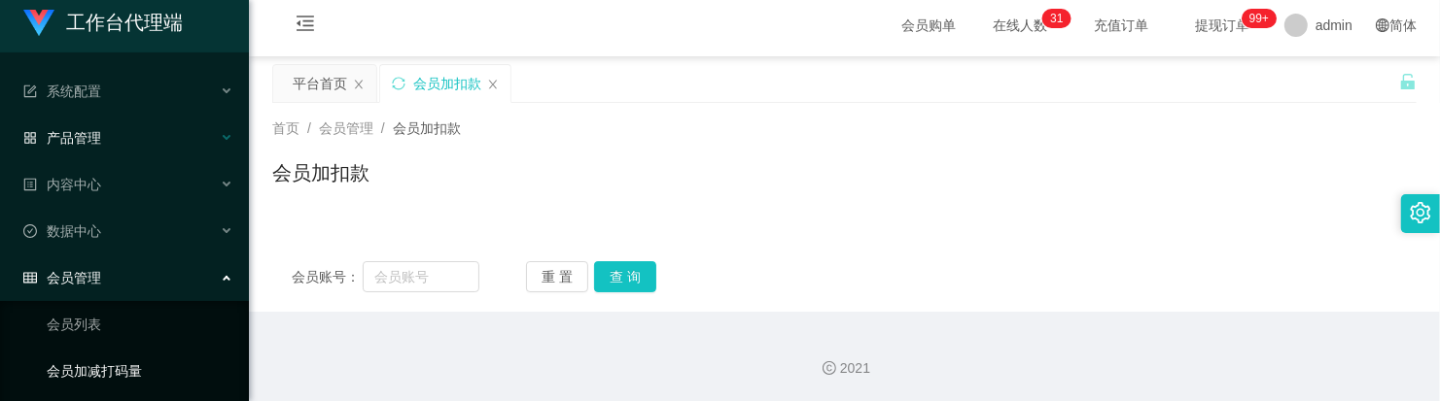
scroll to position [0, 0]
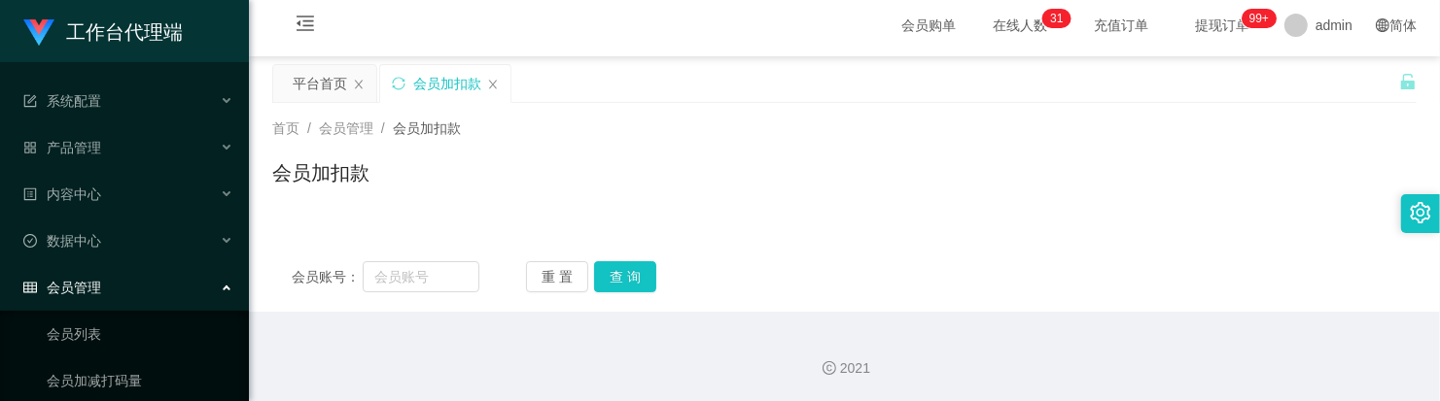
click at [107, 303] on div "会员管理" at bounding box center [124, 287] width 249 height 39
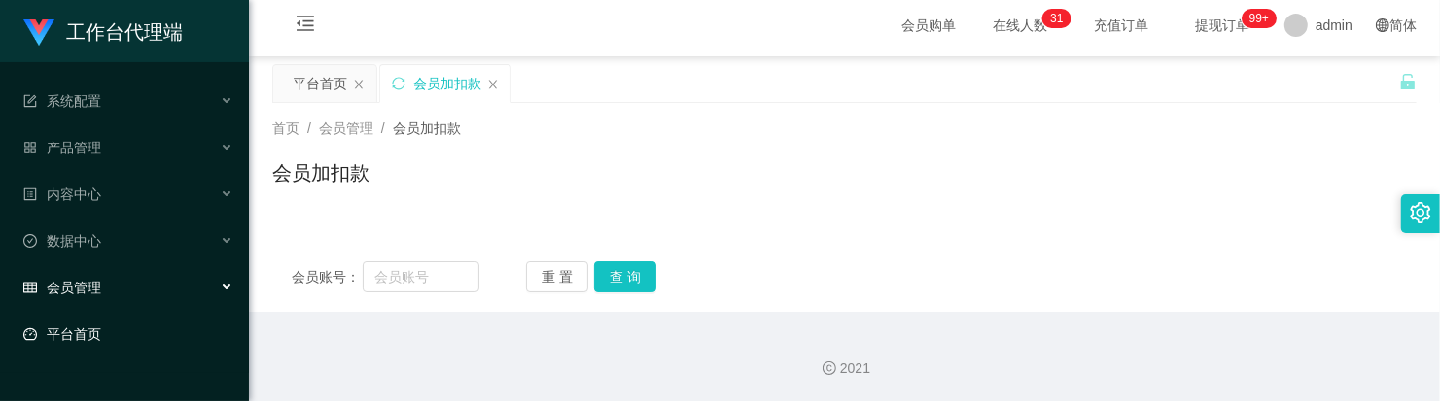
click at [113, 324] on link "平台首页" at bounding box center [128, 334] width 210 height 39
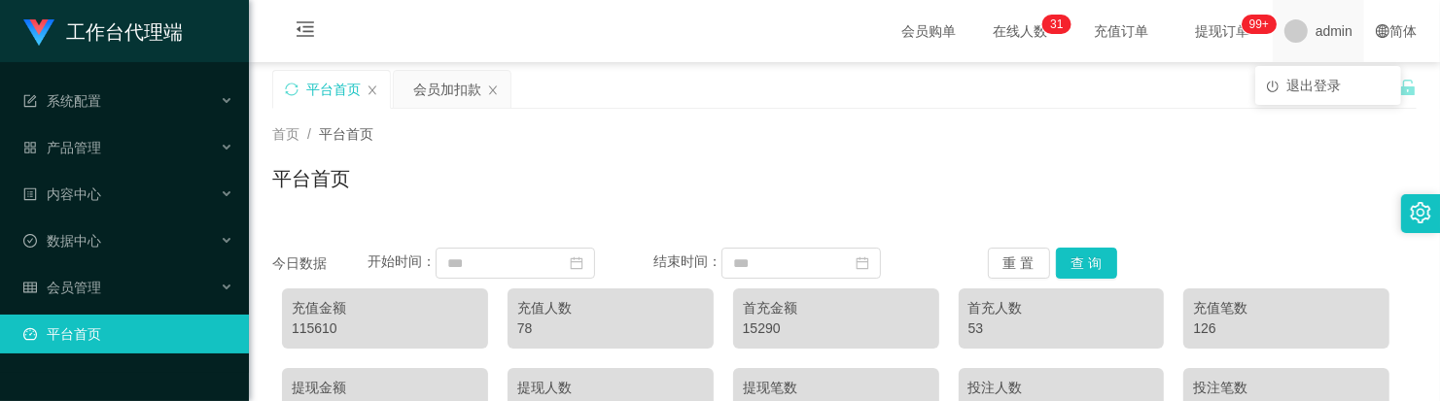
click at [1315, 31] on span "admin" at bounding box center [1333, 31] width 37 height 62
click at [1312, 80] on span "退出登录" at bounding box center [1313, 86] width 54 height 16
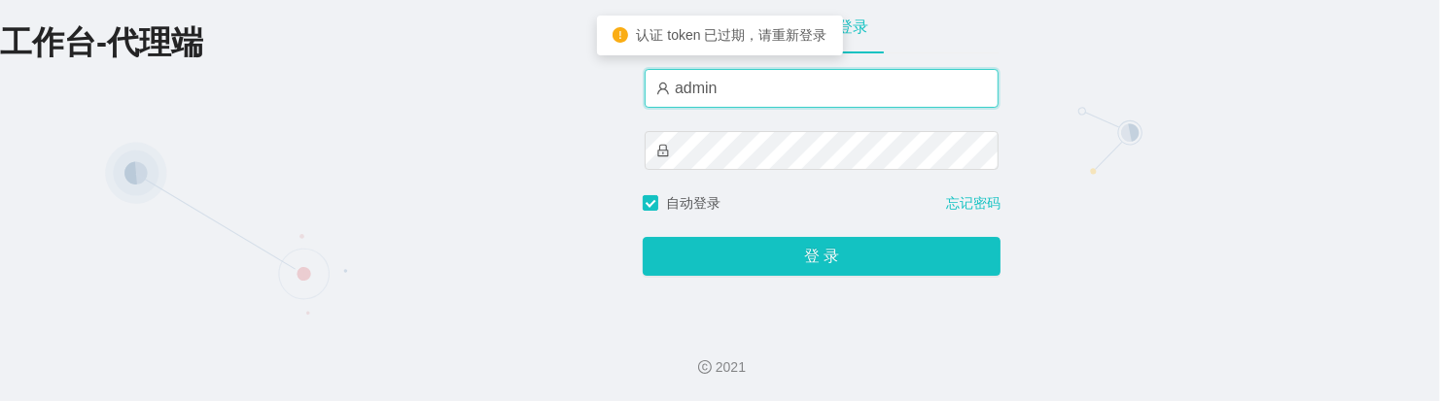
click at [785, 84] on input "admin" at bounding box center [821, 88] width 354 height 39
type input "细狗"
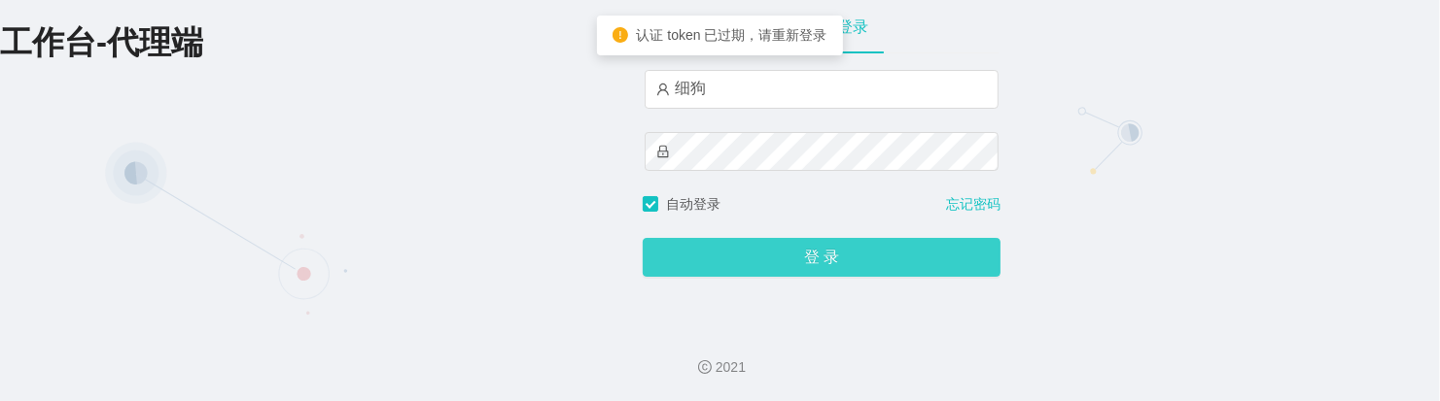
click at [779, 265] on button "登 录" at bounding box center [822, 257] width 358 height 39
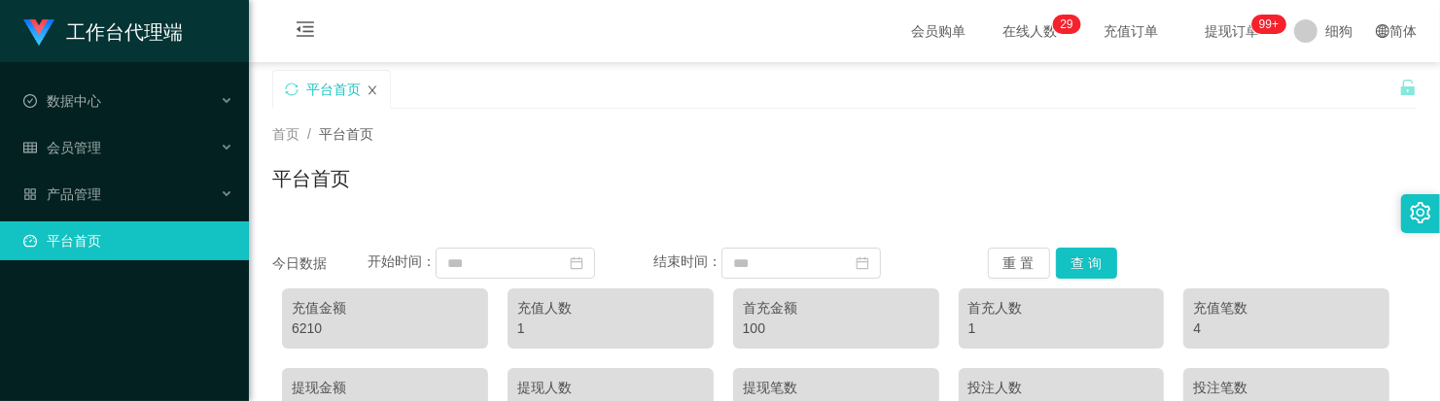
click at [376, 89] on icon "图标: close" at bounding box center [372, 91] width 12 height 12
click at [149, 185] on div "产品管理" at bounding box center [124, 194] width 249 height 39
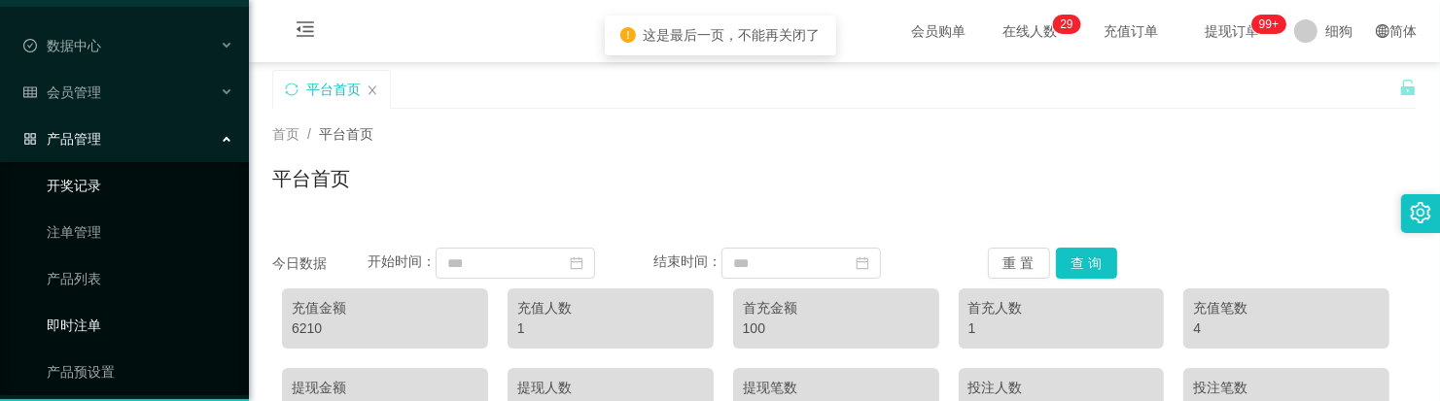
scroll to position [110, 0]
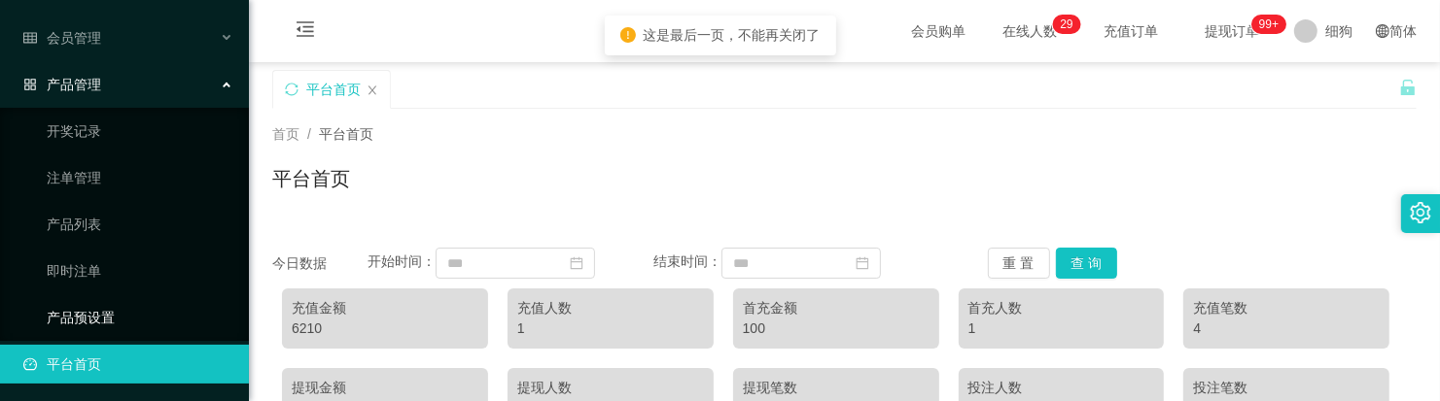
click at [129, 302] on link "产品预设置" at bounding box center [140, 317] width 187 height 39
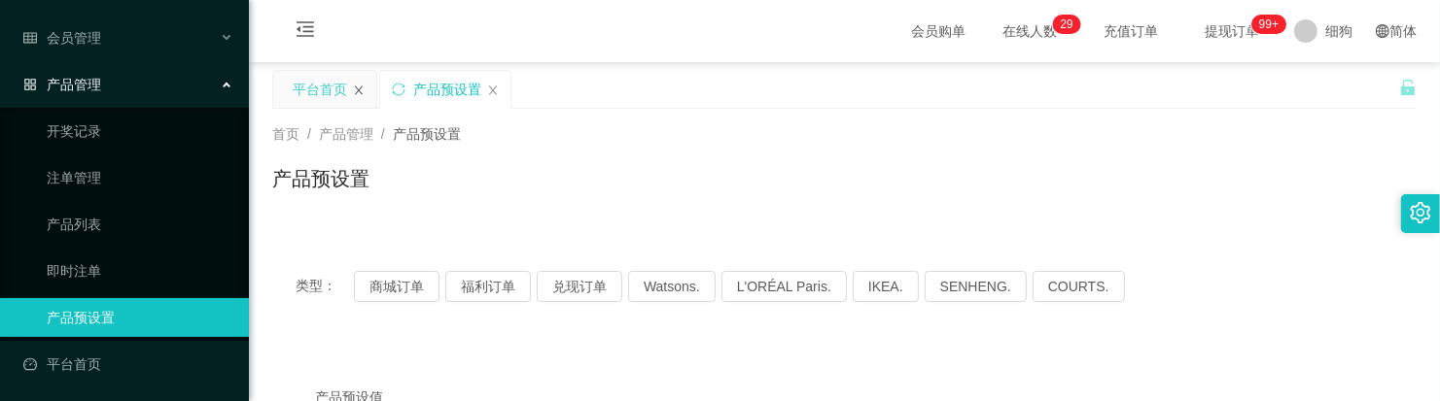
click at [362, 88] on icon "图标: close" at bounding box center [359, 91] width 12 height 12
click at [99, 46] on div "会员管理" at bounding box center [124, 37] width 249 height 39
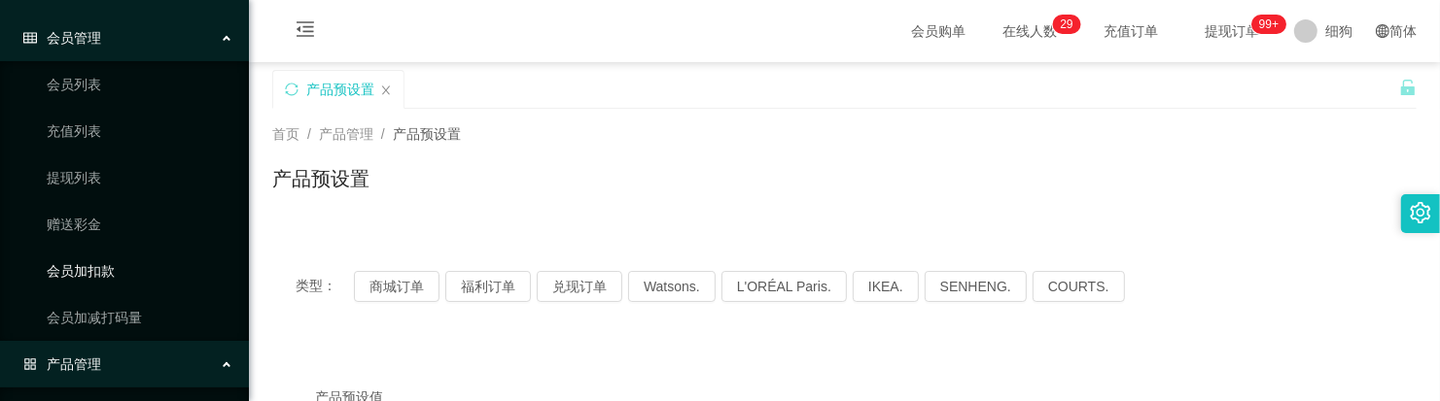
click at [141, 270] on link "会员加扣款" at bounding box center [140, 271] width 187 height 39
